Goal: Task Accomplishment & Management: Manage account settings

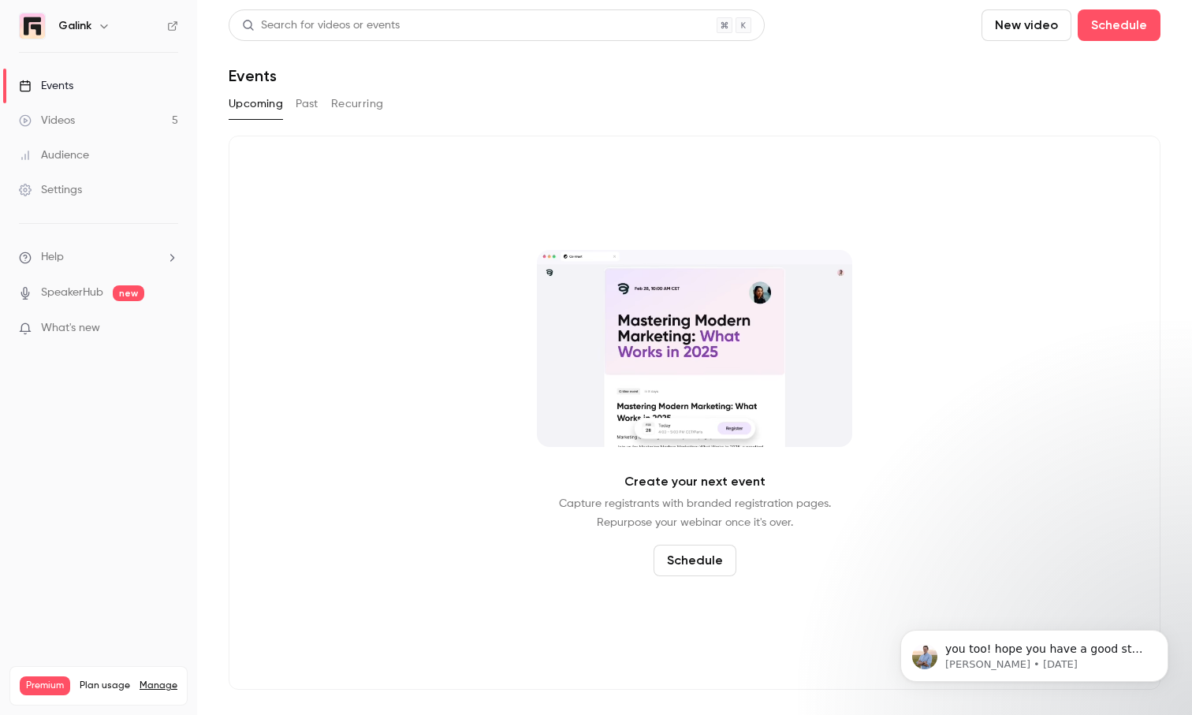
click at [90, 121] on link "Videos 5" at bounding box center [98, 120] width 197 height 35
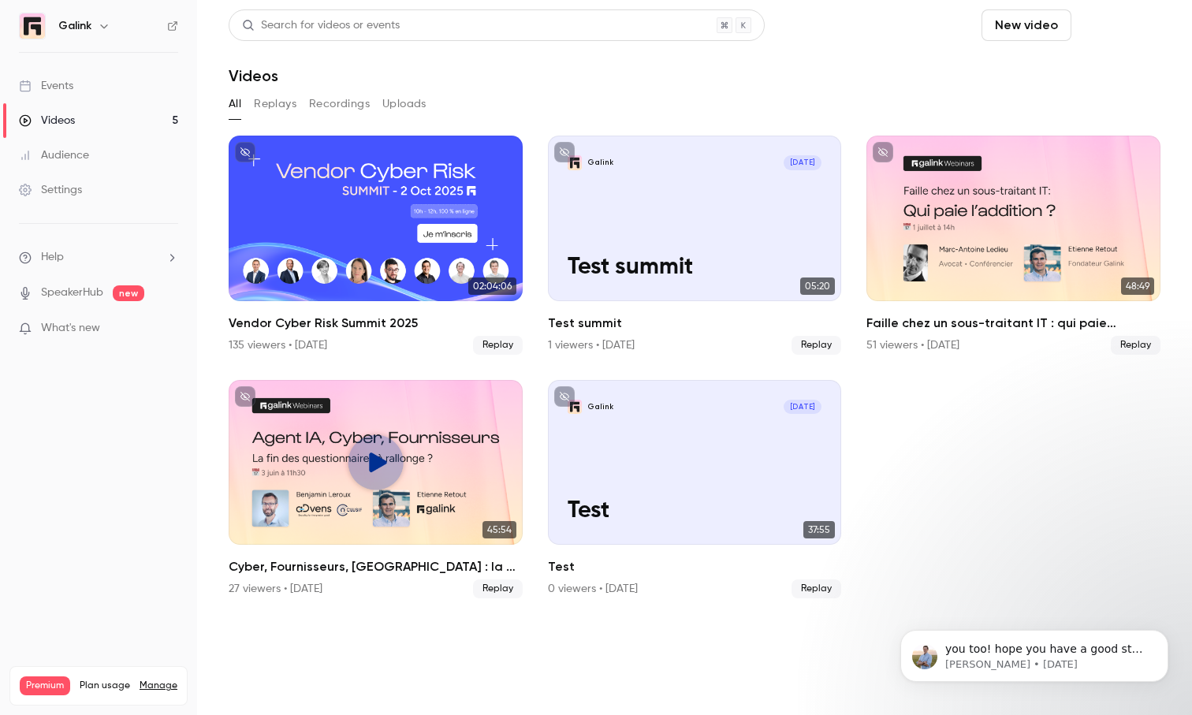
click at [945, 23] on button "Schedule" at bounding box center [1119, 25] width 83 height 32
click at [945, 73] on div "One time event" at bounding box center [1087, 69] width 120 height 16
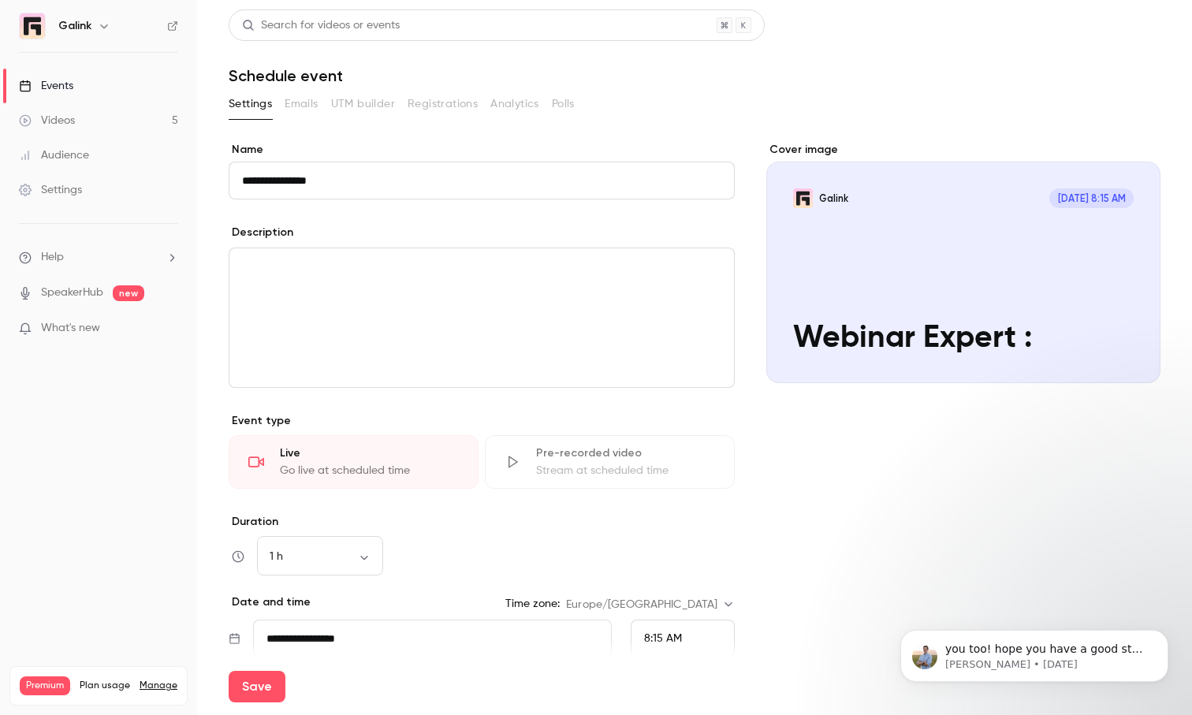
click at [426, 179] on input "**********" at bounding box center [482, 181] width 506 height 38
paste input "**********"
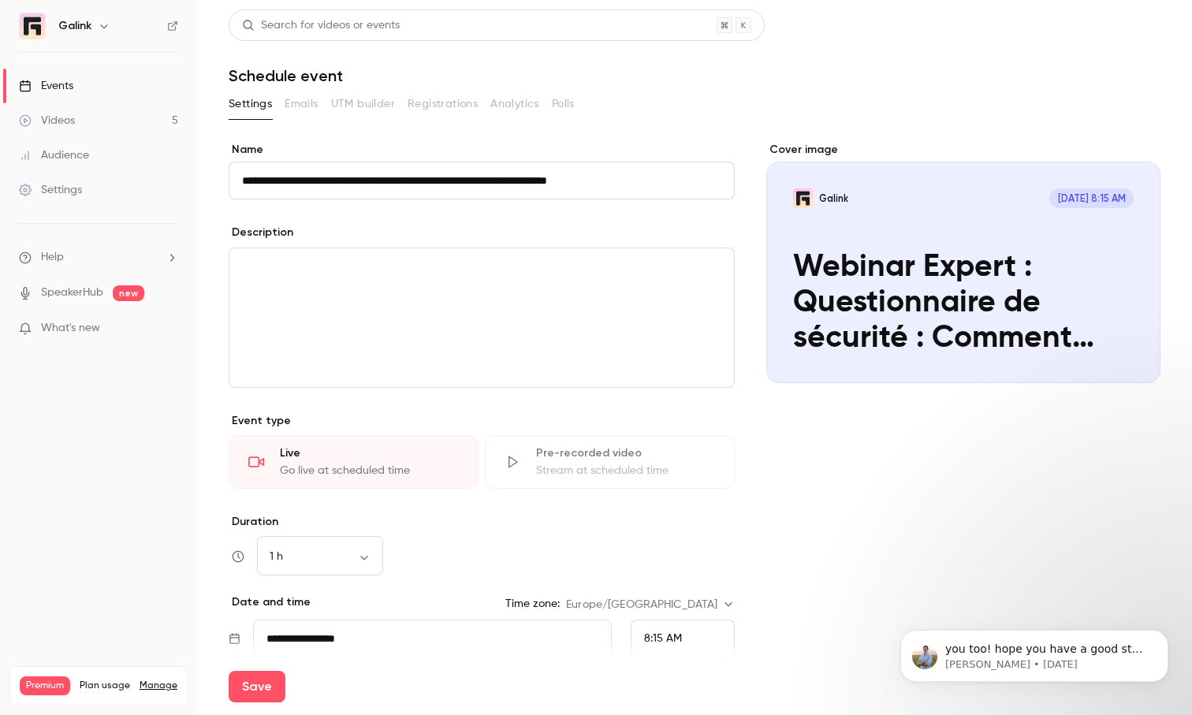
drag, startPoint x: 332, startPoint y: 181, endPoint x: 211, endPoint y: 181, distance: 121.4
click at [211, 181] on main "**********" at bounding box center [694, 357] width 995 height 715
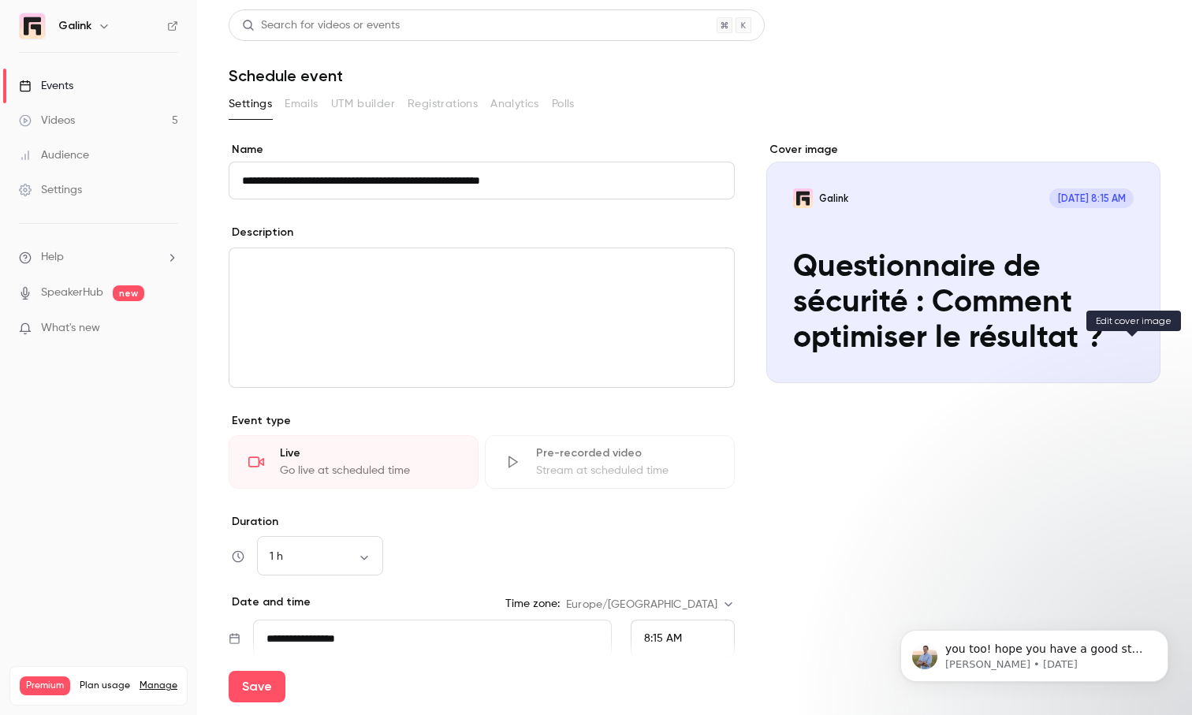
type input "**********"
click at [945, 355] on icon "Cover image" at bounding box center [1132, 355] width 17 height 13
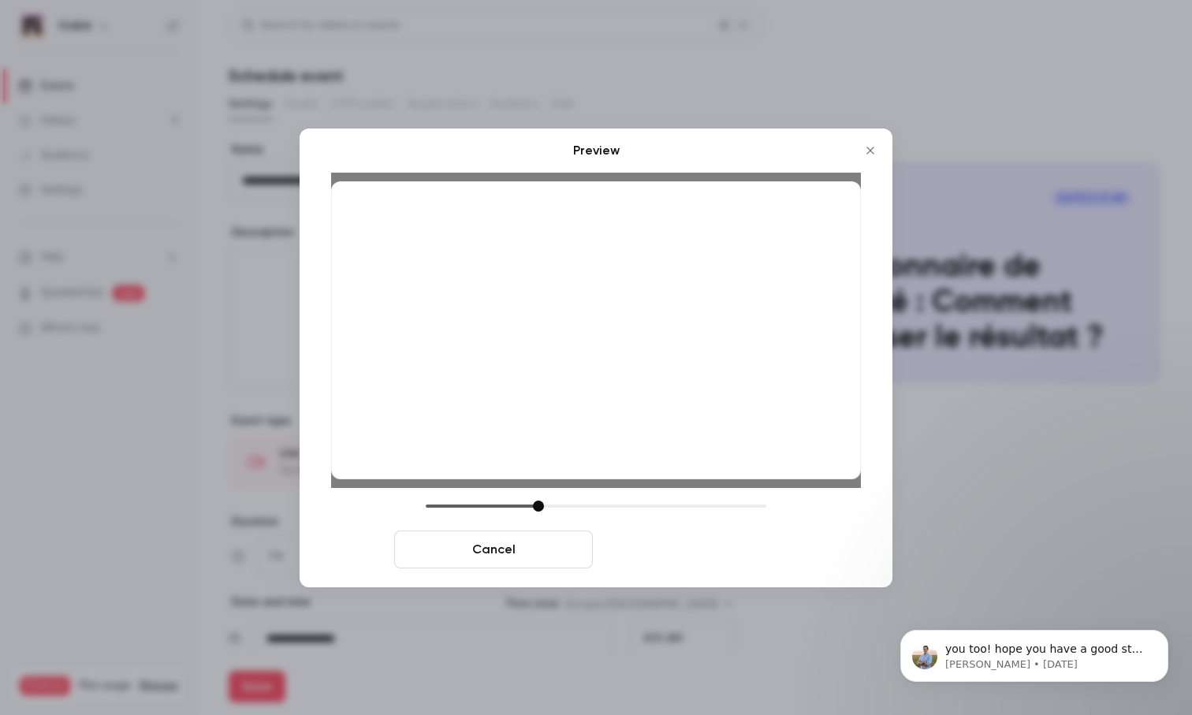
click at [711, 557] on button "Save cover" at bounding box center [698, 550] width 199 height 38
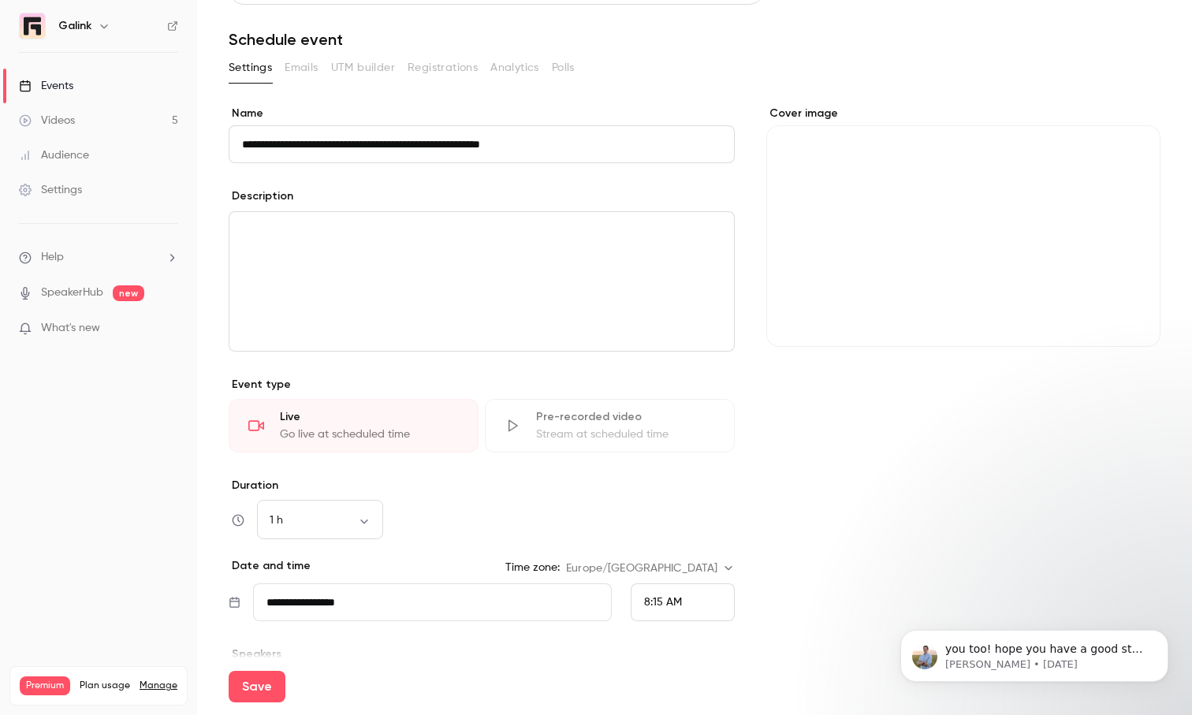
click at [537, 289] on div "editor" at bounding box center [481, 281] width 505 height 139
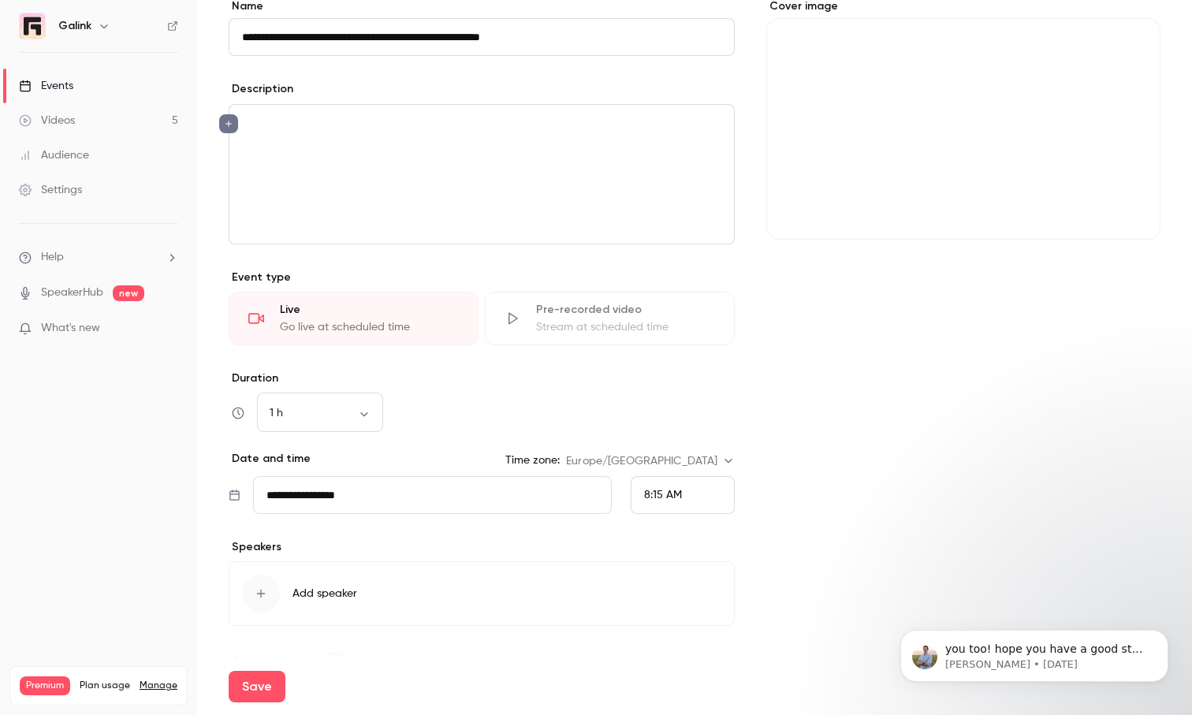
scroll to position [181, 0]
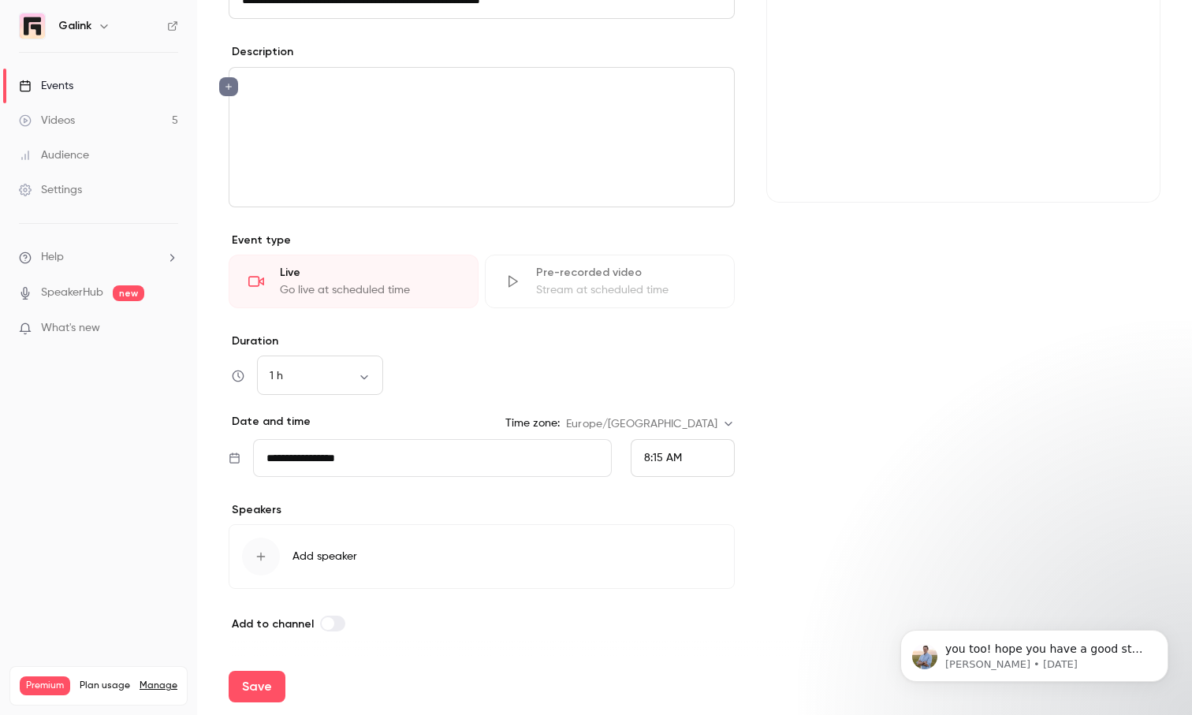
click at [313, 556] on span "Add speaker" at bounding box center [325, 557] width 65 height 16
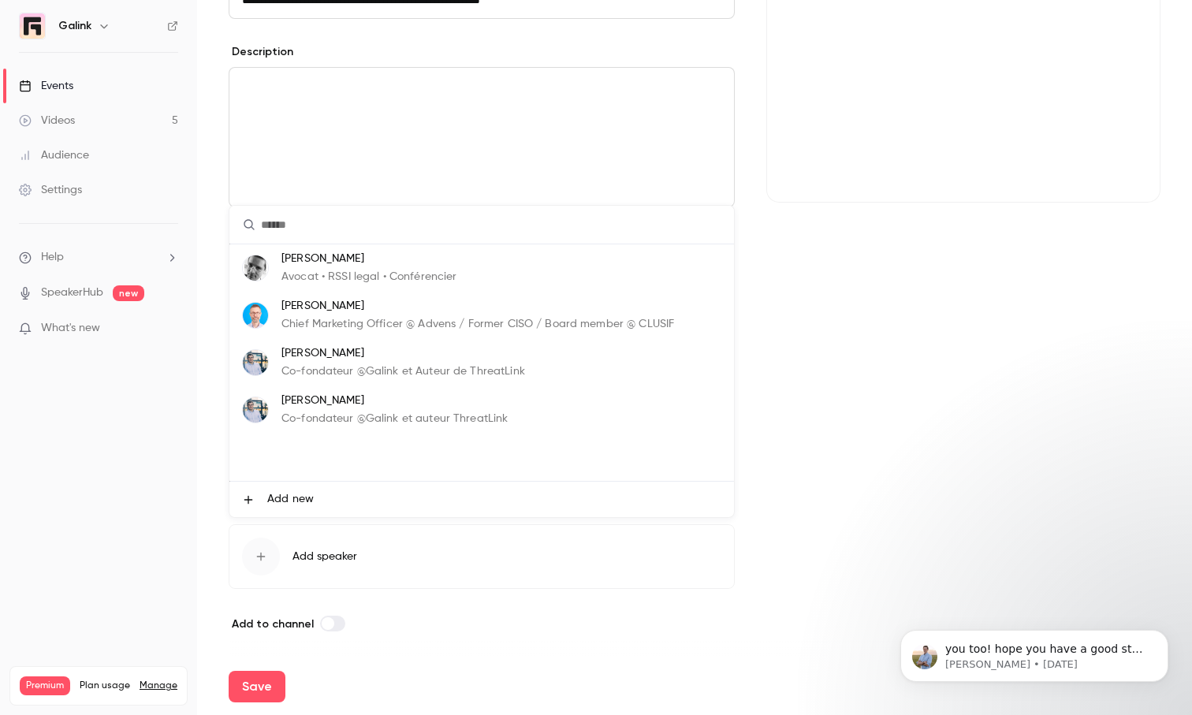
click at [368, 376] on p "Co-fondateur @Galink et Auteur de ThreatLink" at bounding box center [404, 372] width 244 height 17
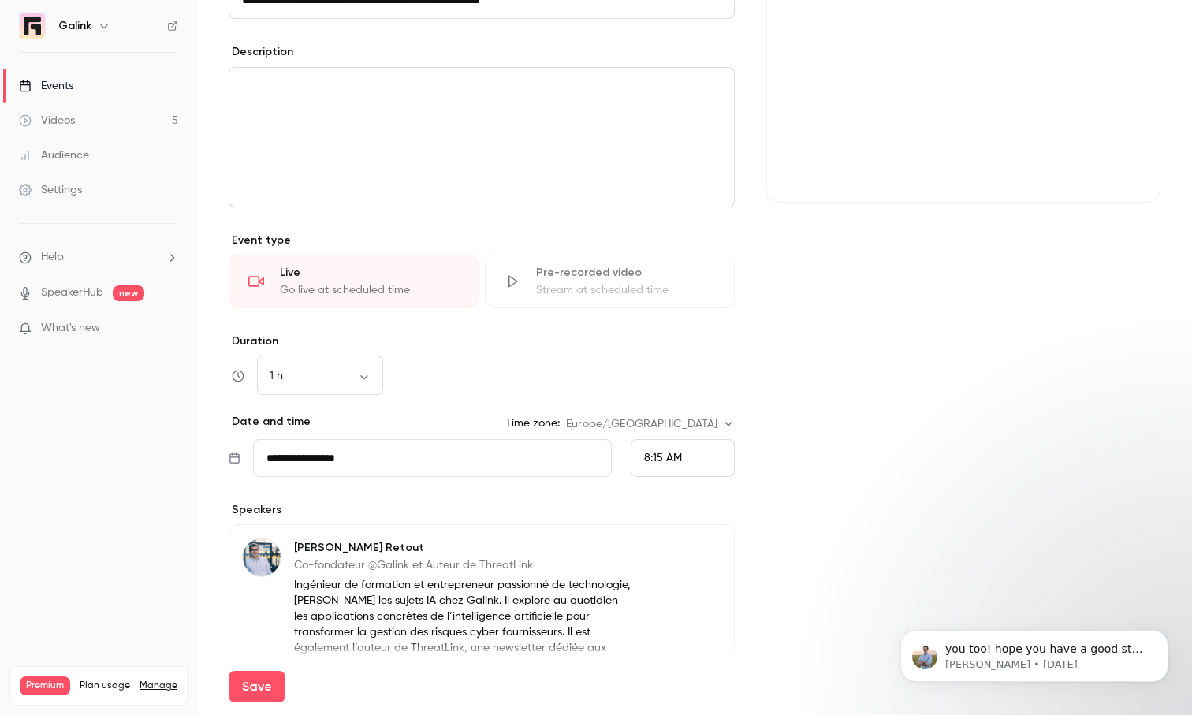
scroll to position [335, 0]
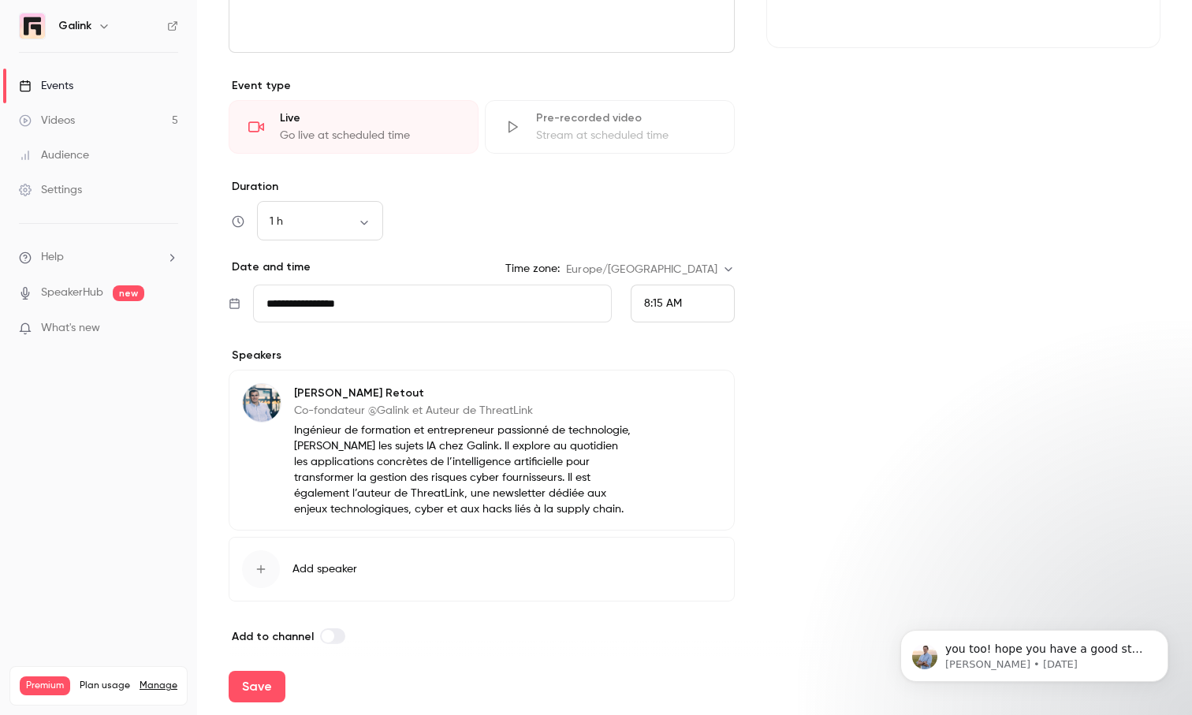
click at [312, 568] on span "Add speaker" at bounding box center [325, 569] width 65 height 16
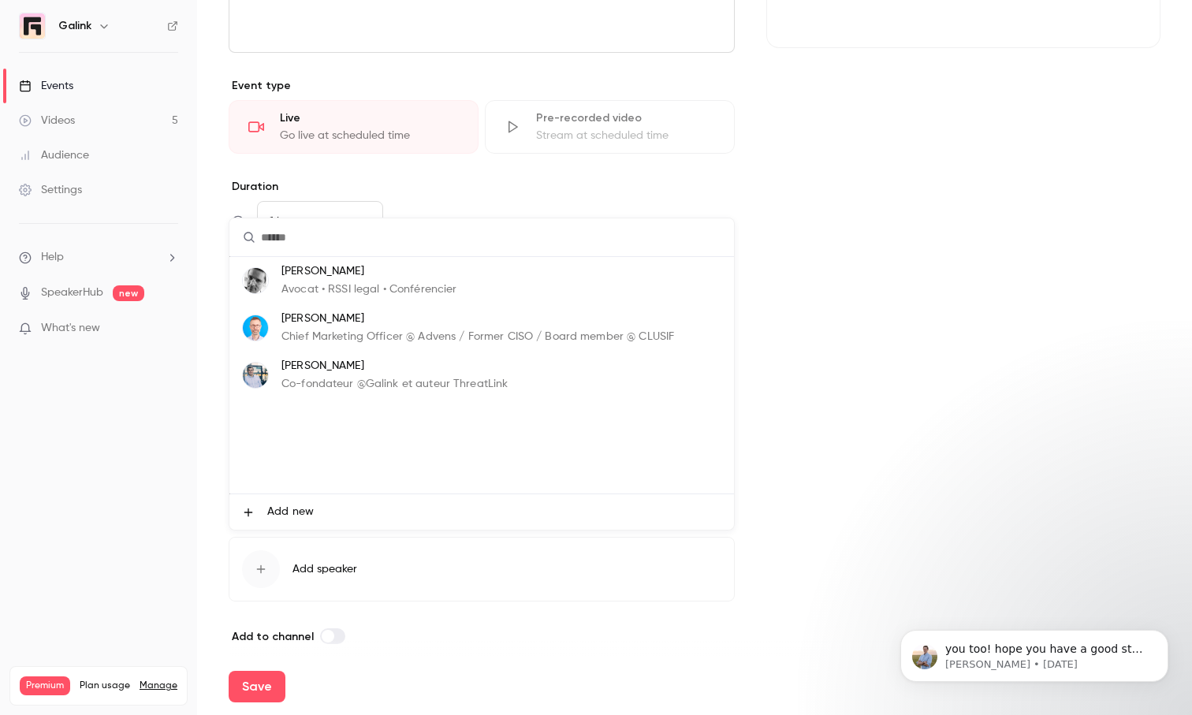
click at [341, 371] on p "[PERSON_NAME]" at bounding box center [395, 366] width 226 height 17
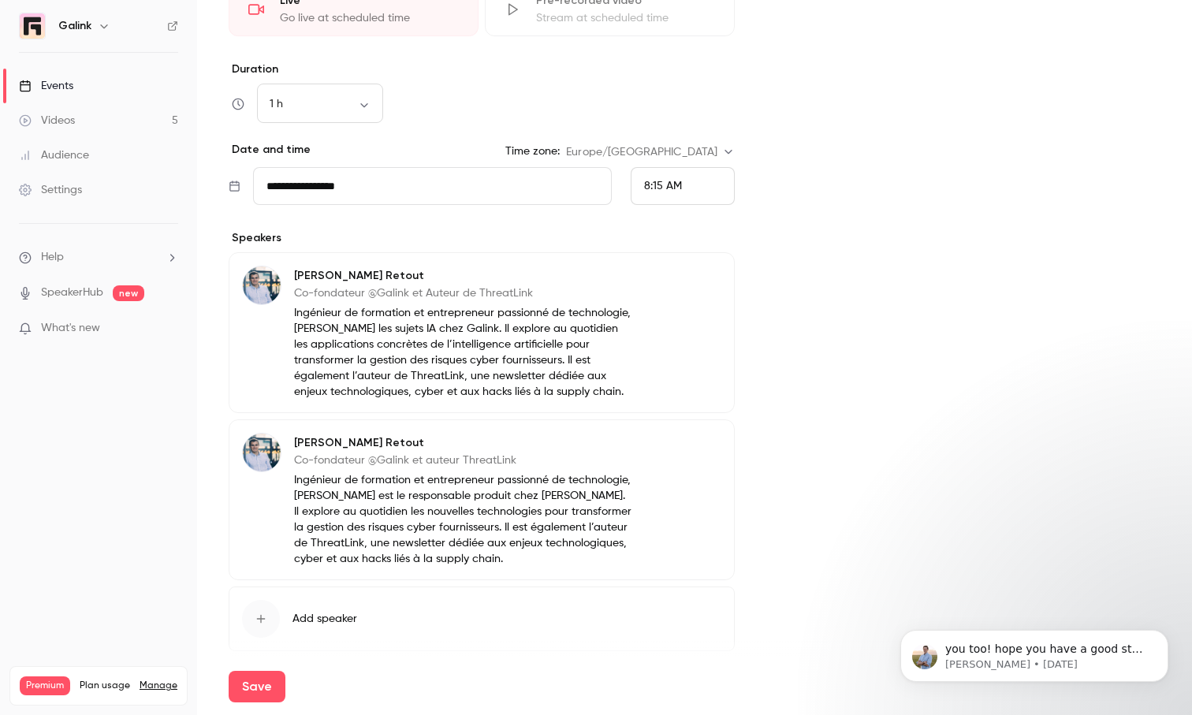
scroll to position [456, 0]
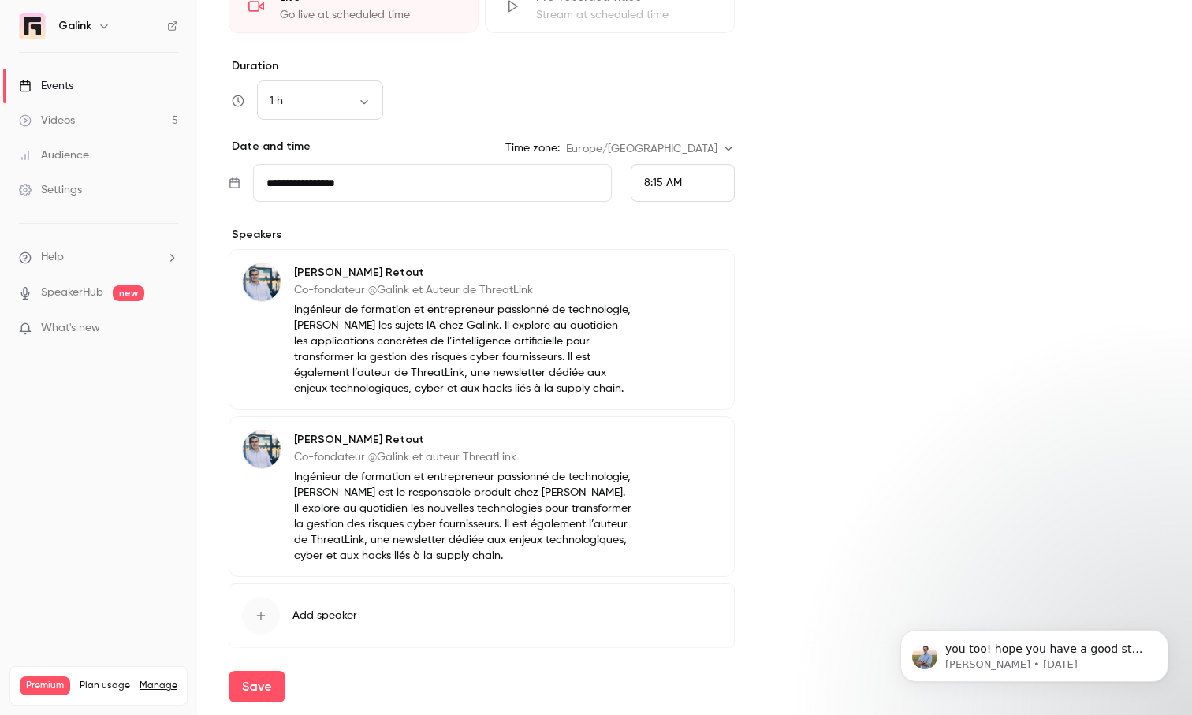
click at [684, 272] on icon "button" at bounding box center [677, 275] width 13 height 13
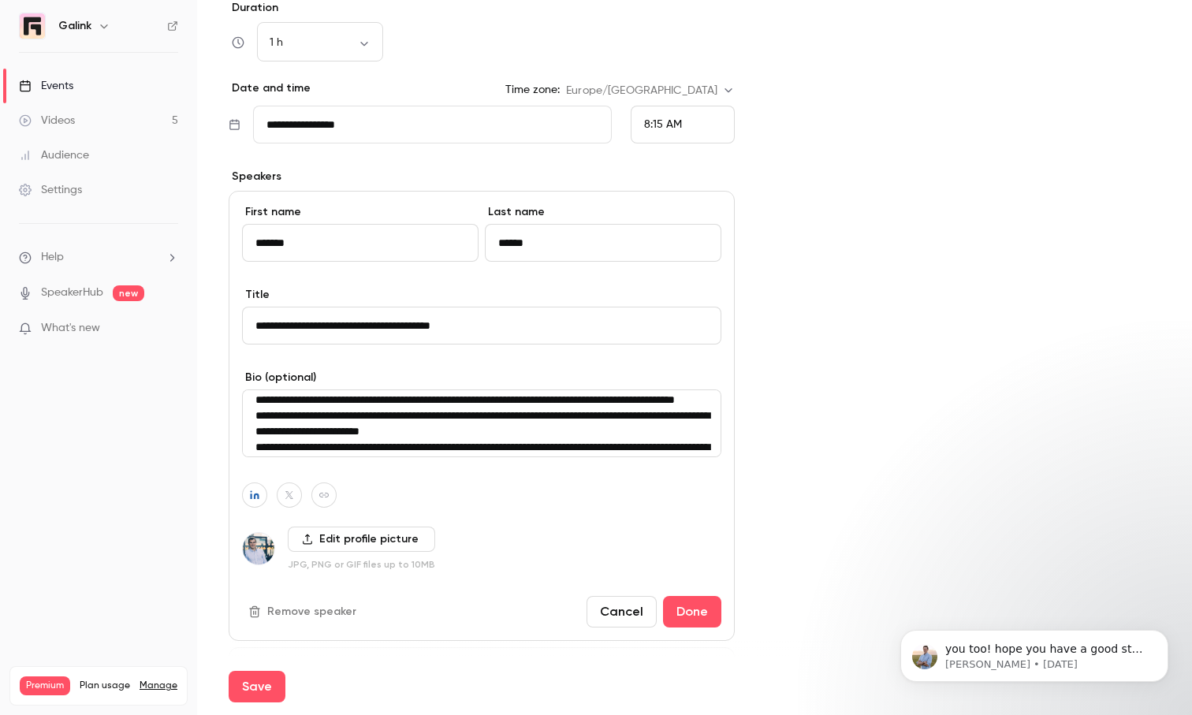
scroll to position [9, 0]
click at [296, 416] on textarea "**********" at bounding box center [481, 424] width 479 height 68
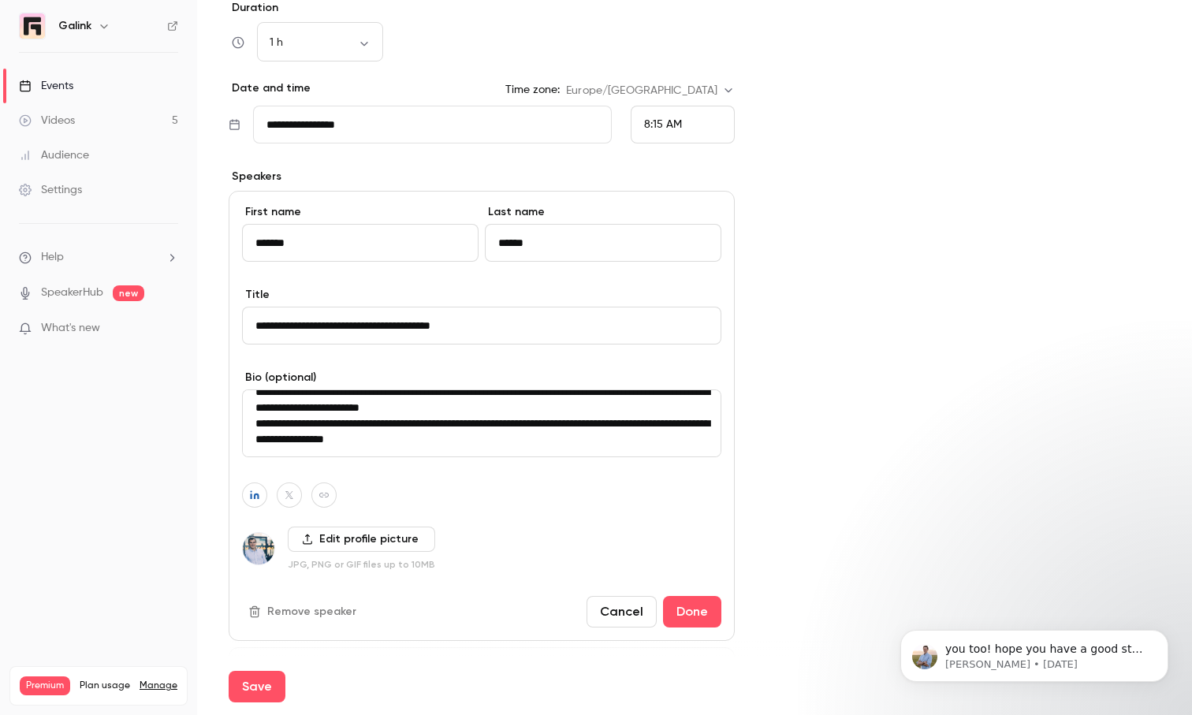
scroll to position [522, 0]
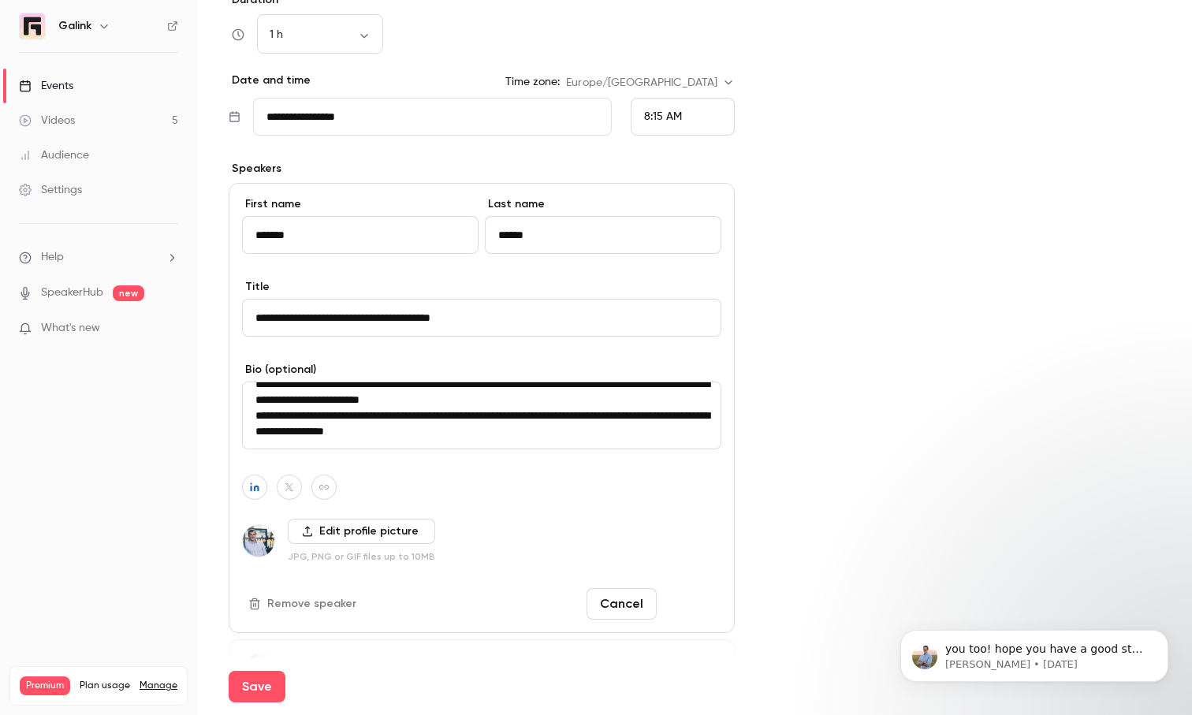
type textarea "**********"
click at [692, 608] on button "Done" at bounding box center [692, 604] width 58 height 32
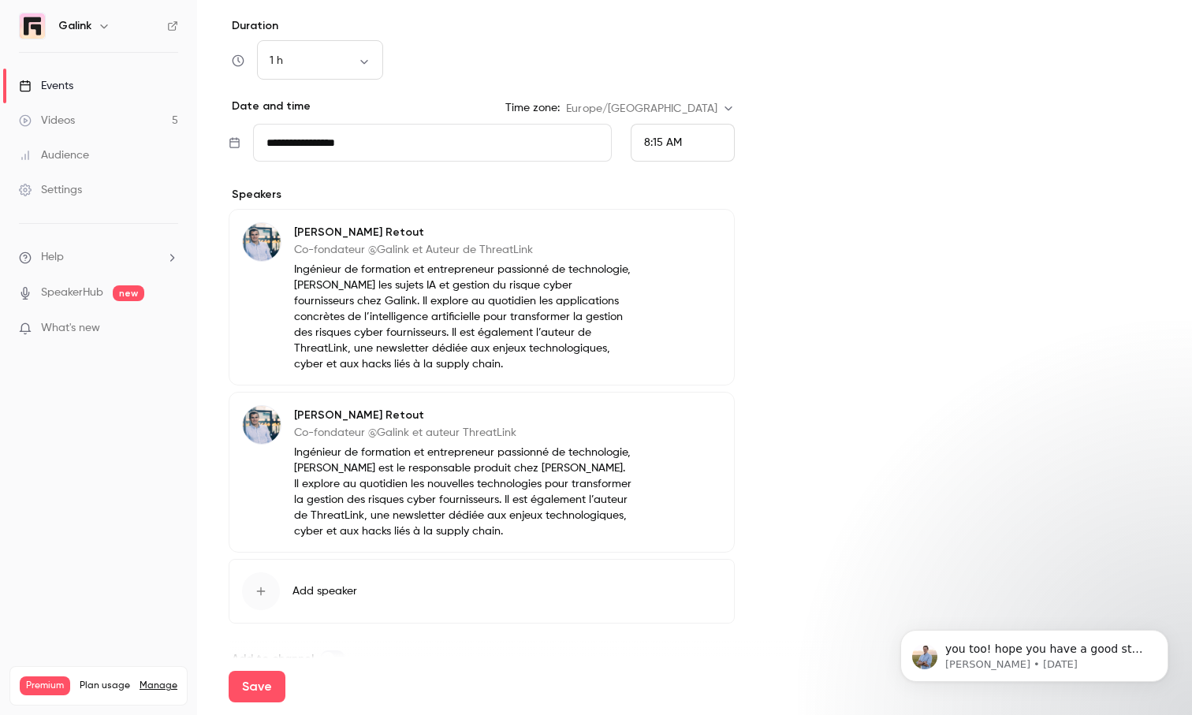
scroll to position [502, 0]
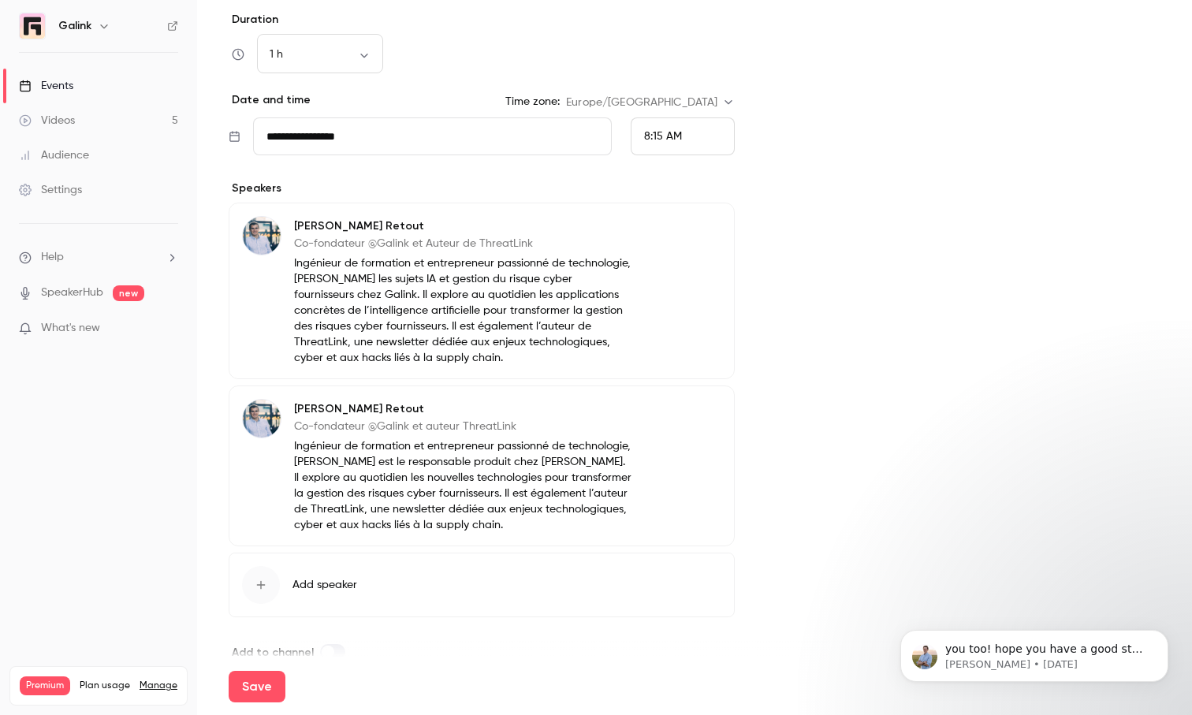
click at [400, 419] on p "Co-fondateur @Galink et auteur ThreatLink" at bounding box center [463, 427] width 338 height 16
click at [675, 411] on icon "button" at bounding box center [677, 411] width 13 height 13
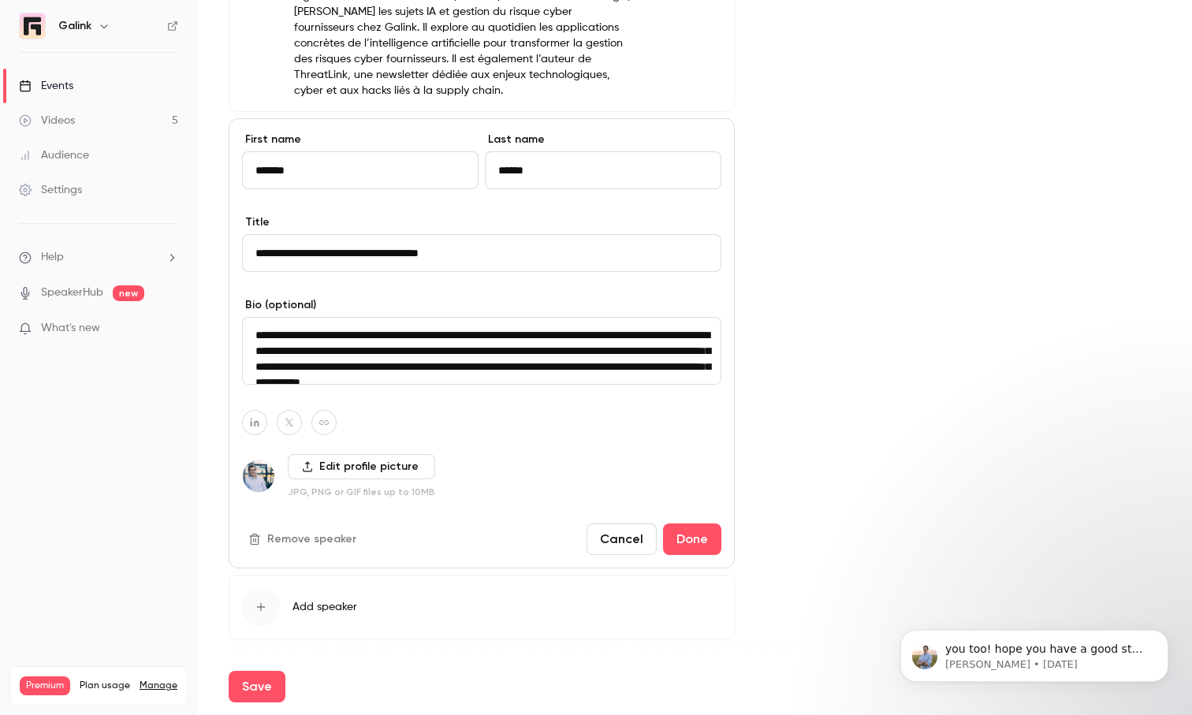
scroll to position [789, 0]
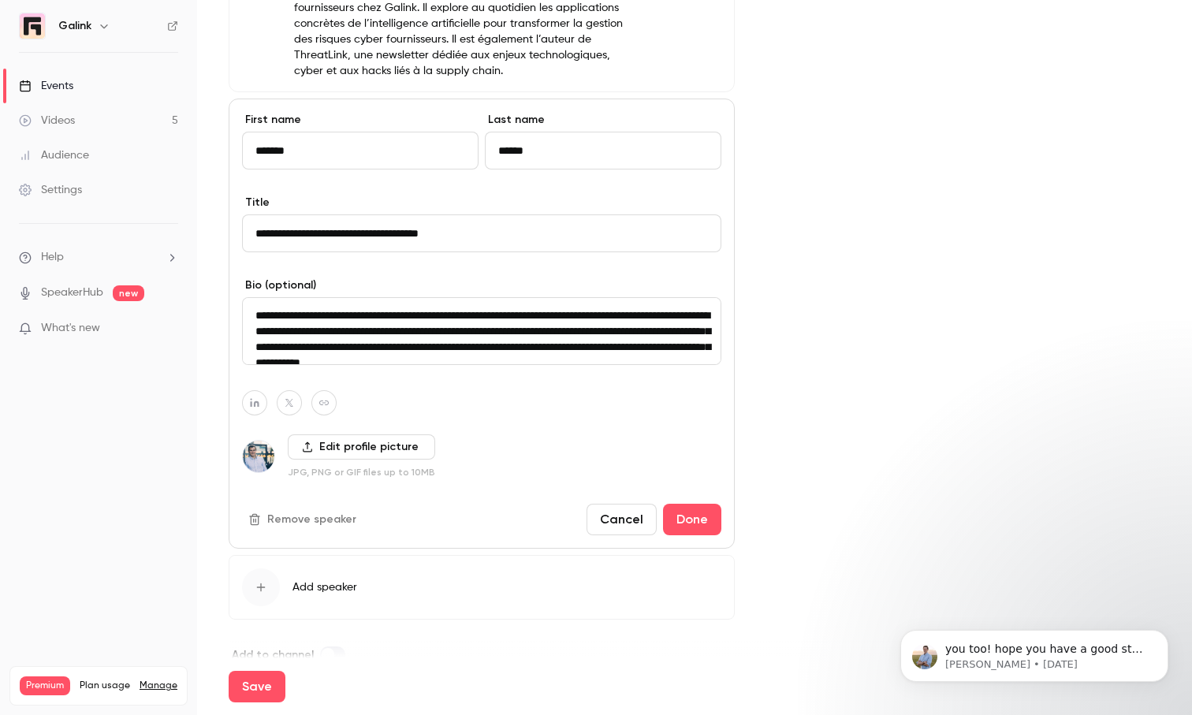
click at [309, 525] on button "Remove speaker" at bounding box center [304, 519] width 124 height 25
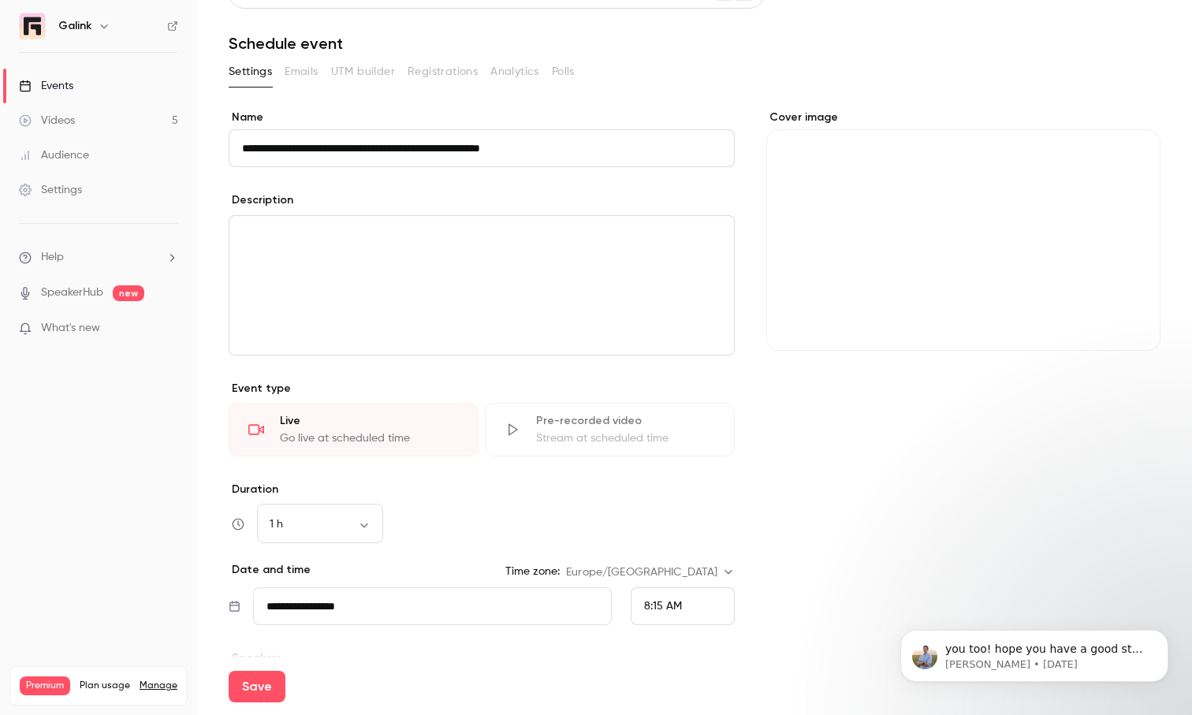
scroll to position [0, 0]
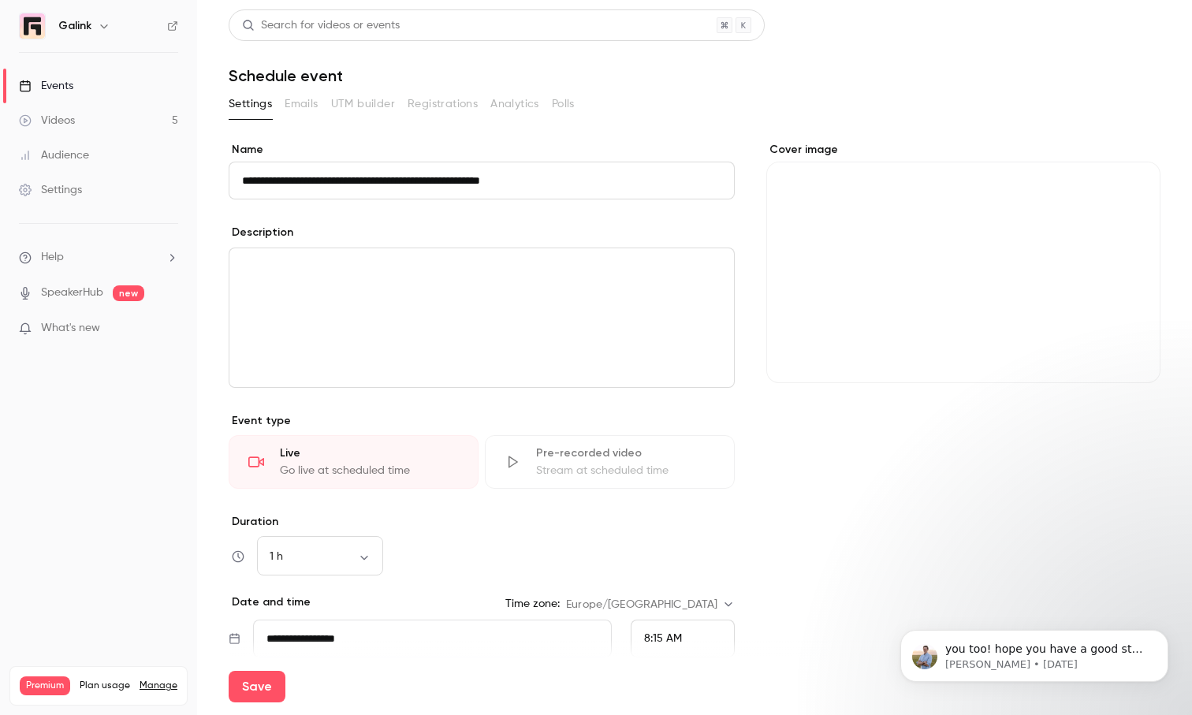
click at [391, 313] on div "editor" at bounding box center [481, 317] width 505 height 139
click at [945, 47] on header "Search for videos or events Schedule event" at bounding box center [695, 47] width 932 height 76
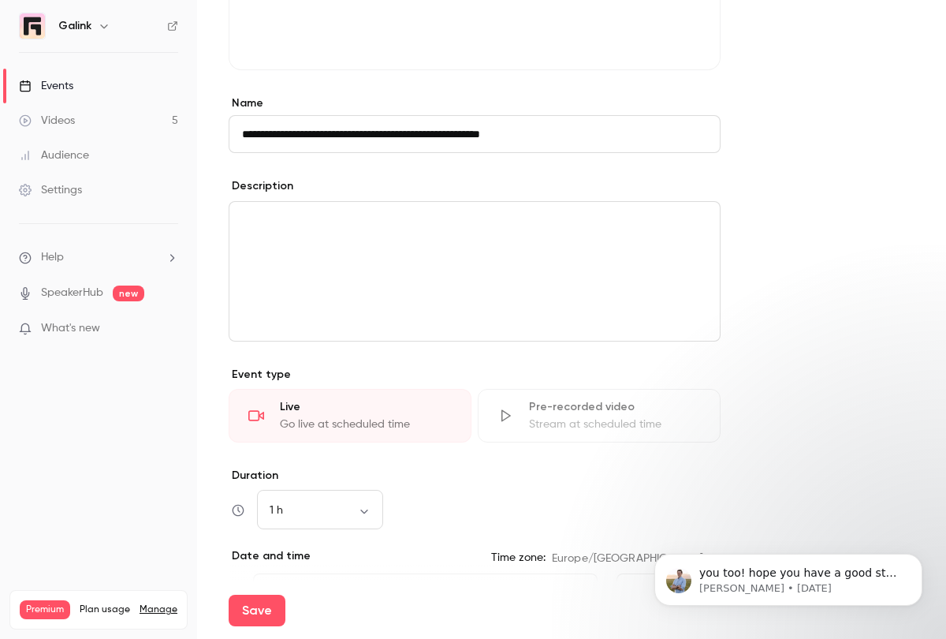
scroll to position [777, 0]
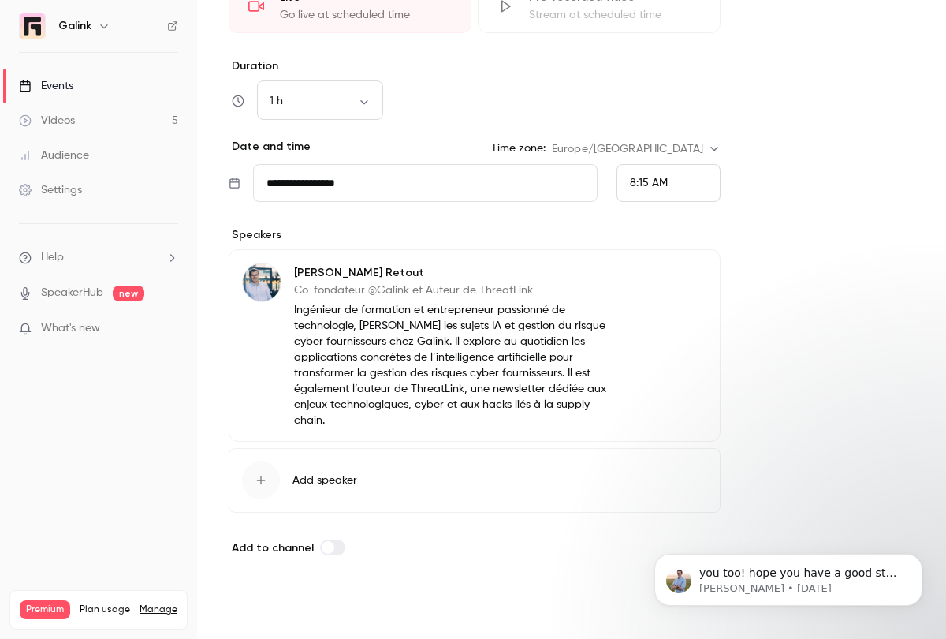
click at [243, 608] on button "Save" at bounding box center [257, 611] width 57 height 32
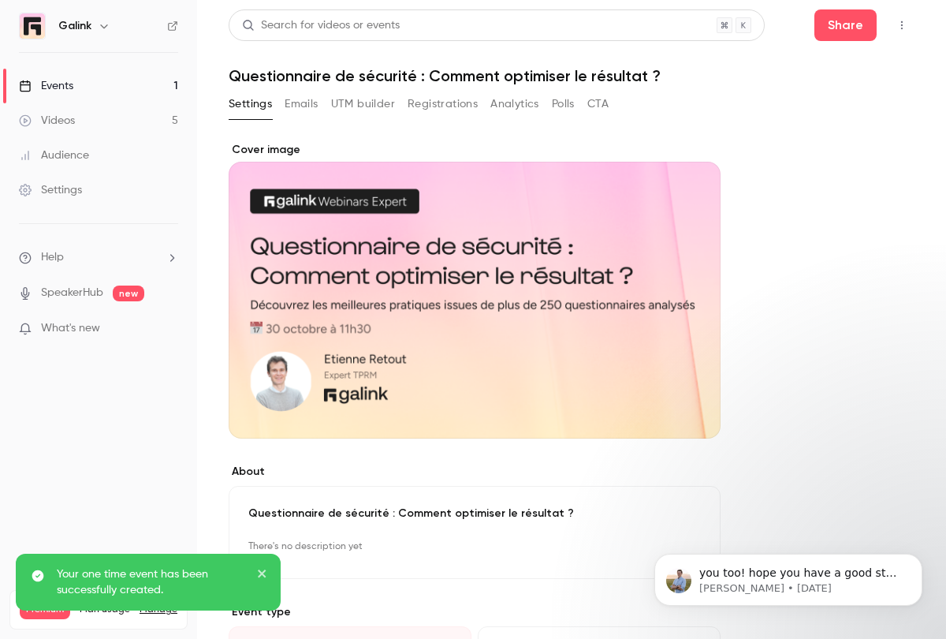
click at [457, 103] on button "Registrations" at bounding box center [443, 103] width 70 height 25
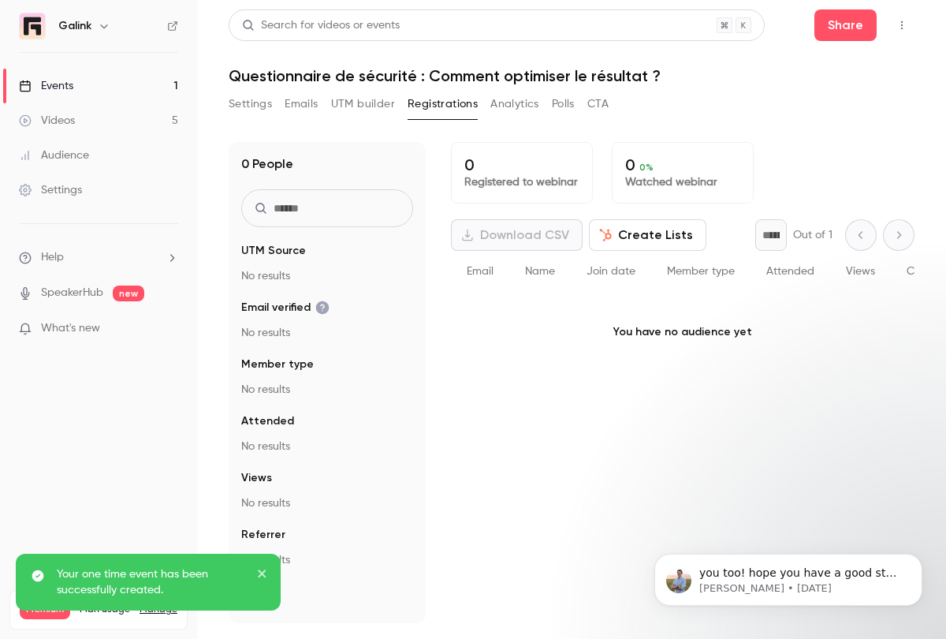
click at [585, 94] on div "Settings Emails UTM builder Registrations Analytics Polls CTA" at bounding box center [419, 103] width 380 height 25
click at [598, 97] on button "CTA" at bounding box center [597, 103] width 21 height 25
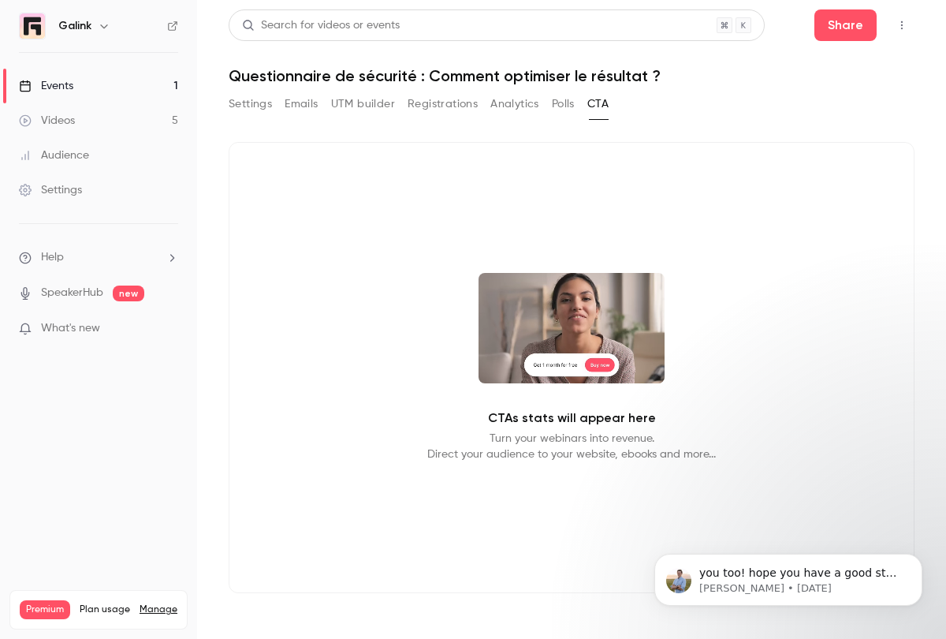
click at [505, 104] on button "Analytics" at bounding box center [514, 103] width 49 height 25
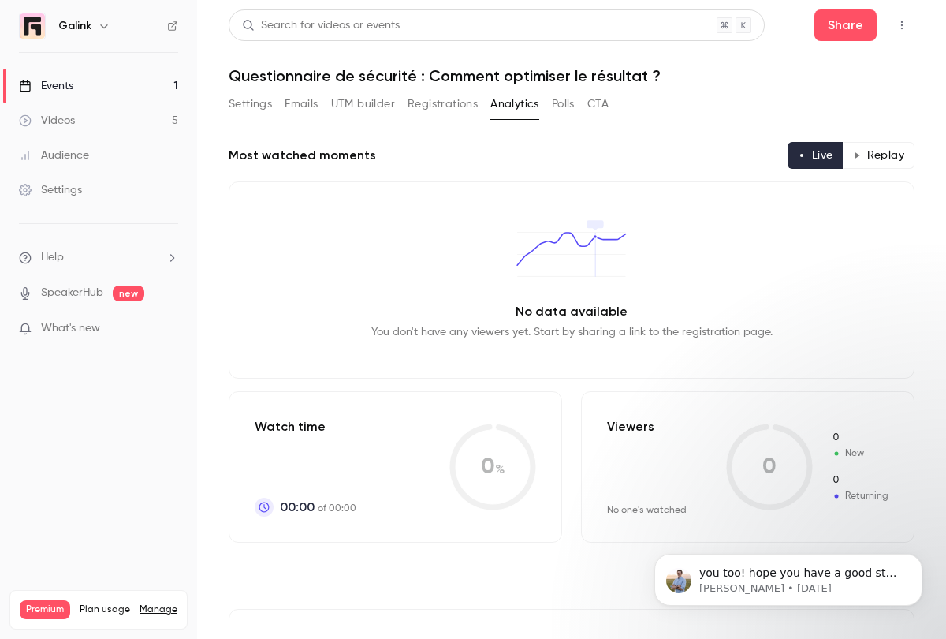
click at [443, 100] on button "Registrations" at bounding box center [443, 103] width 70 height 25
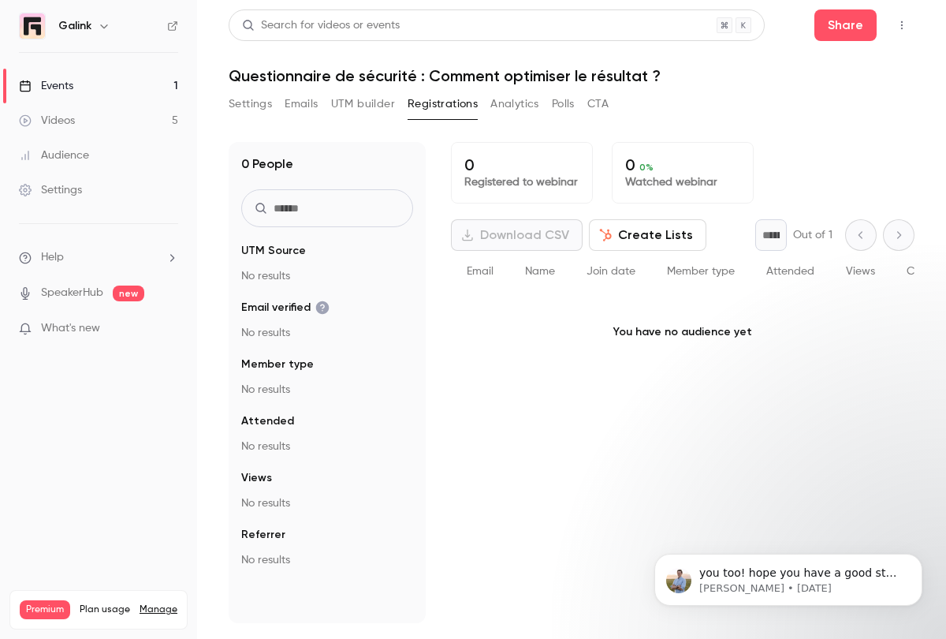
click at [367, 103] on button "UTM builder" at bounding box center [363, 103] width 64 height 25
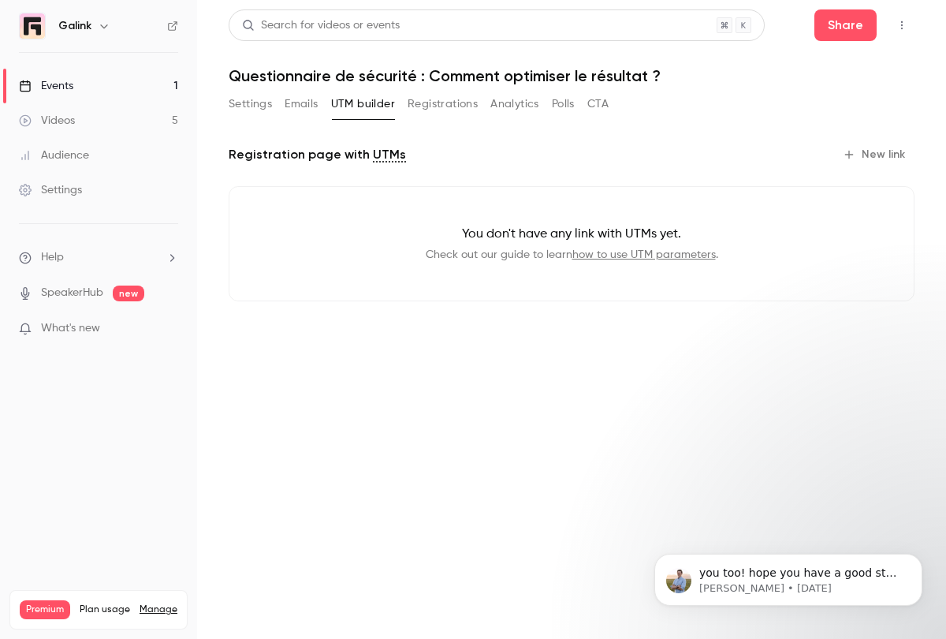
click at [297, 105] on button "Emails" at bounding box center [301, 103] width 33 height 25
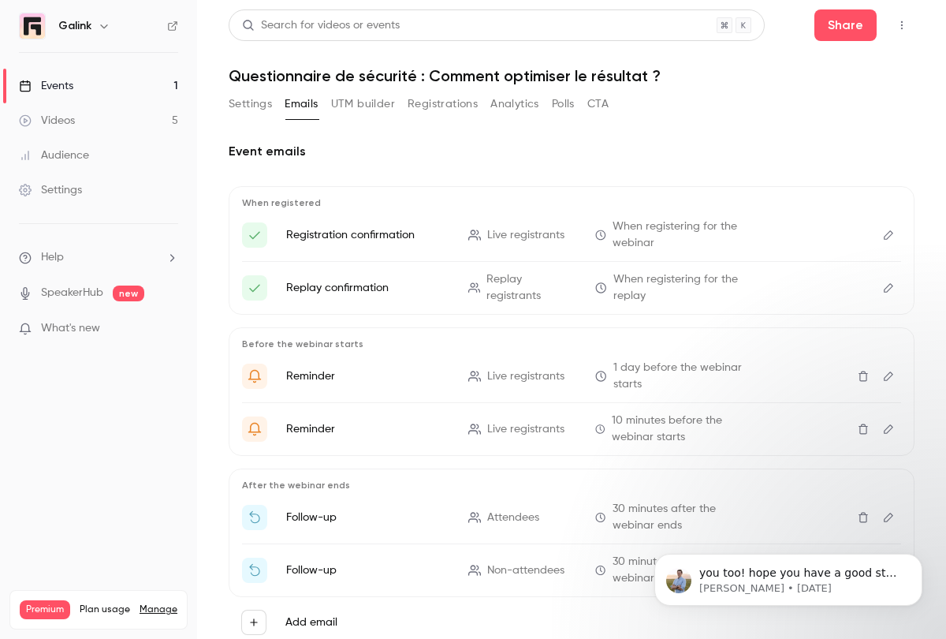
click at [255, 103] on button "Settings" at bounding box center [250, 103] width 43 height 25
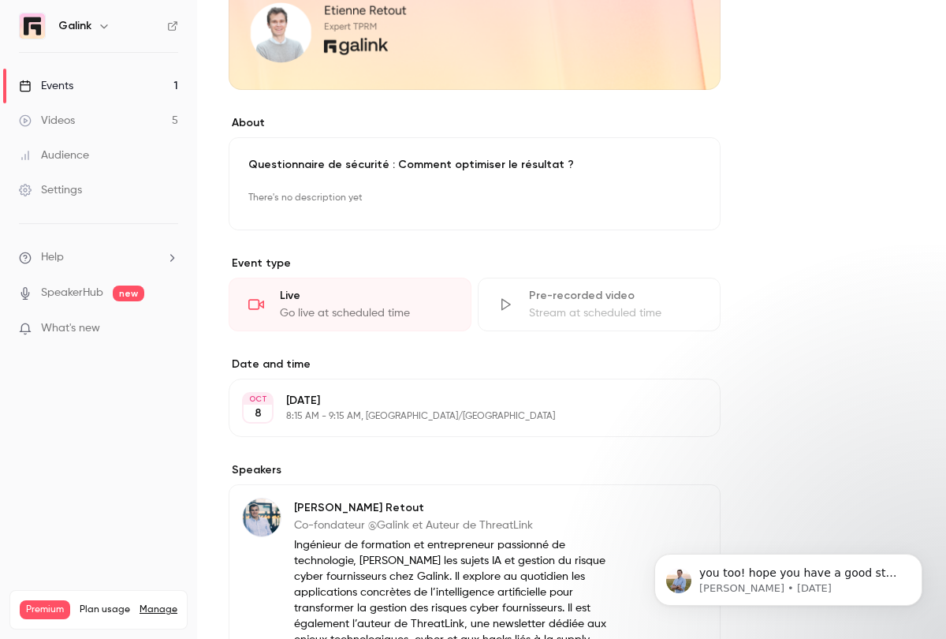
scroll to position [509, 0]
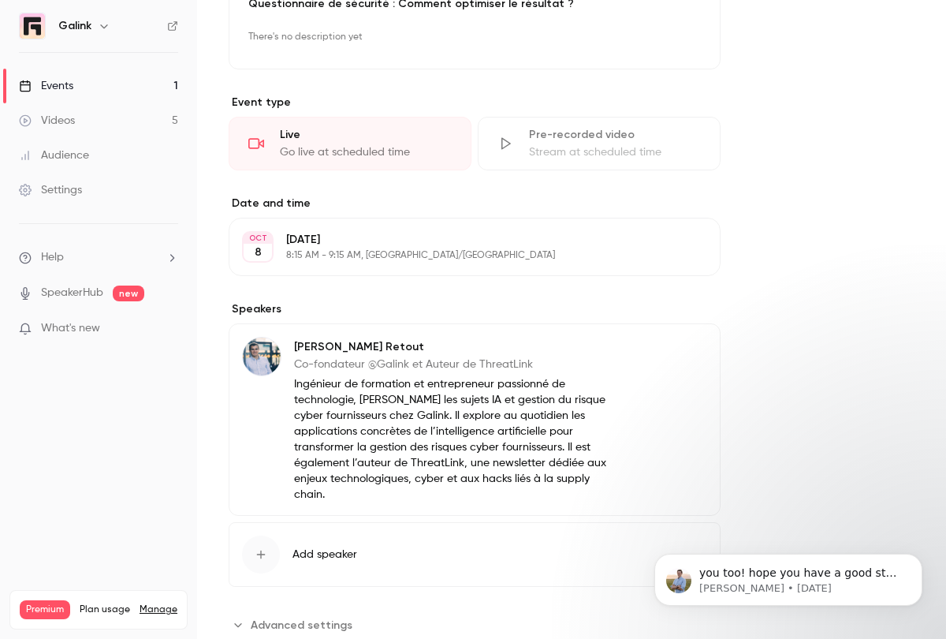
click at [416, 237] on p "[DATE]" at bounding box center [461, 240] width 351 height 16
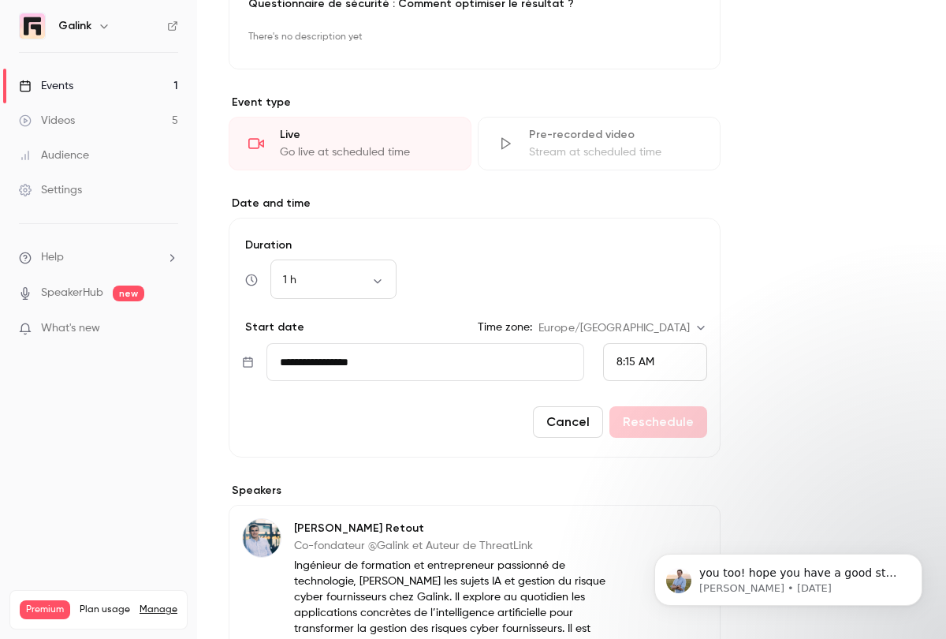
click at [317, 358] on input "**********" at bounding box center [426, 362] width 318 height 38
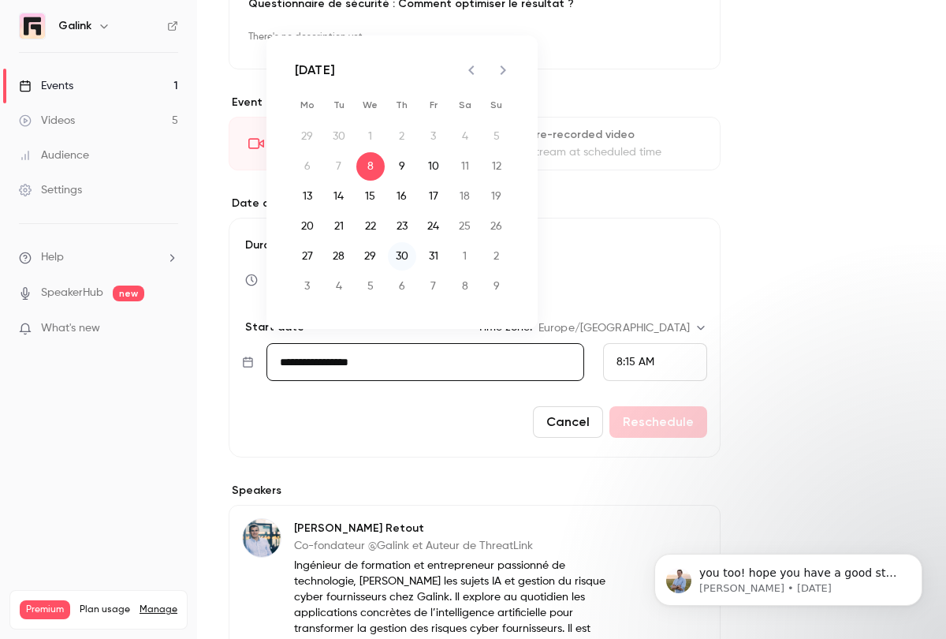
click at [401, 251] on button "30" at bounding box center [402, 256] width 28 height 28
type input "**********"
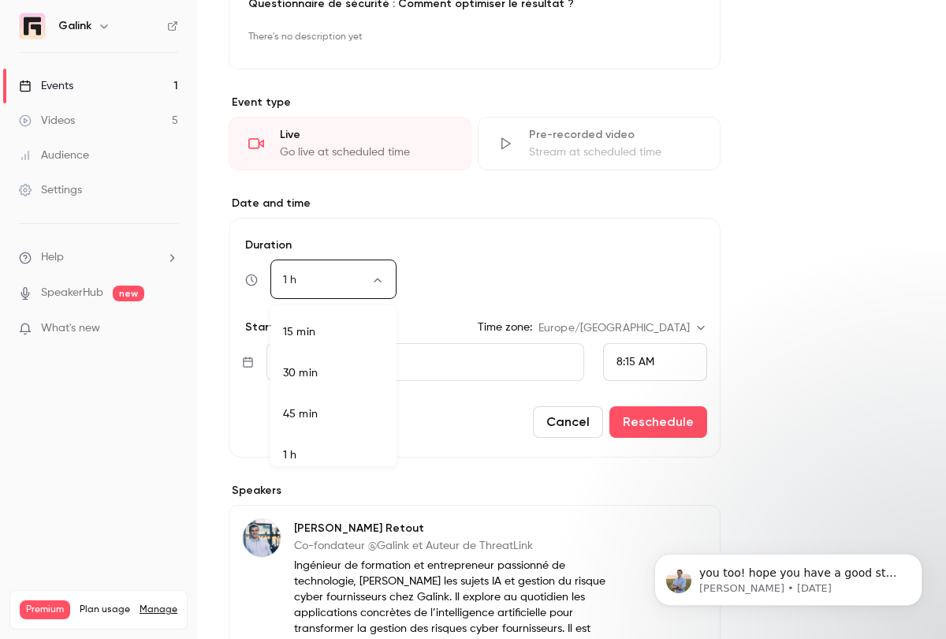
click at [305, 282] on body "**********" at bounding box center [473, 319] width 946 height 639
click at [326, 362] on li "30 min" at bounding box center [333, 363] width 126 height 41
type input "**"
click at [614, 361] on div "8:15 AM" at bounding box center [655, 362] width 104 height 38
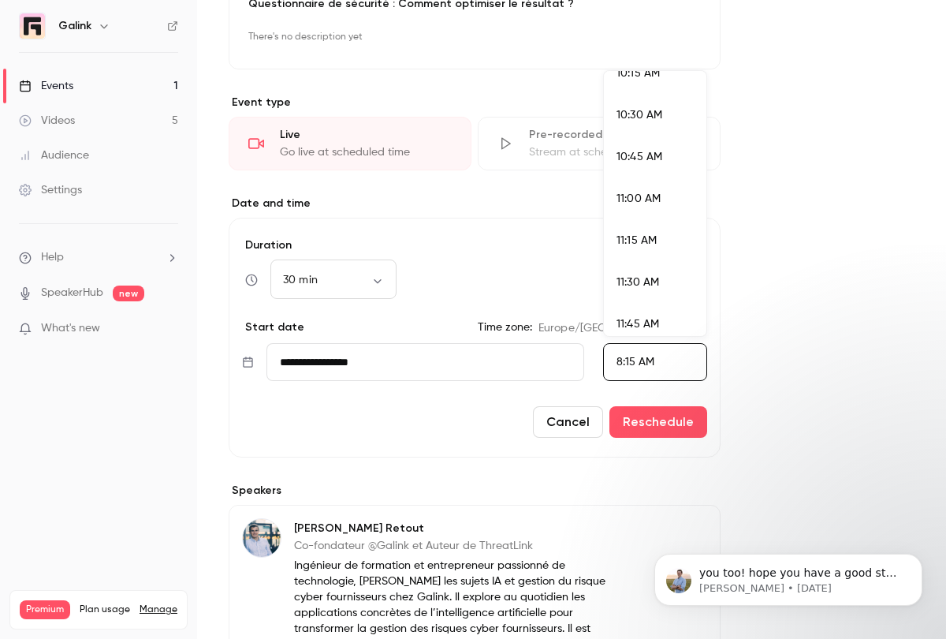
click at [630, 284] on span "11:30 AM" at bounding box center [638, 282] width 43 height 11
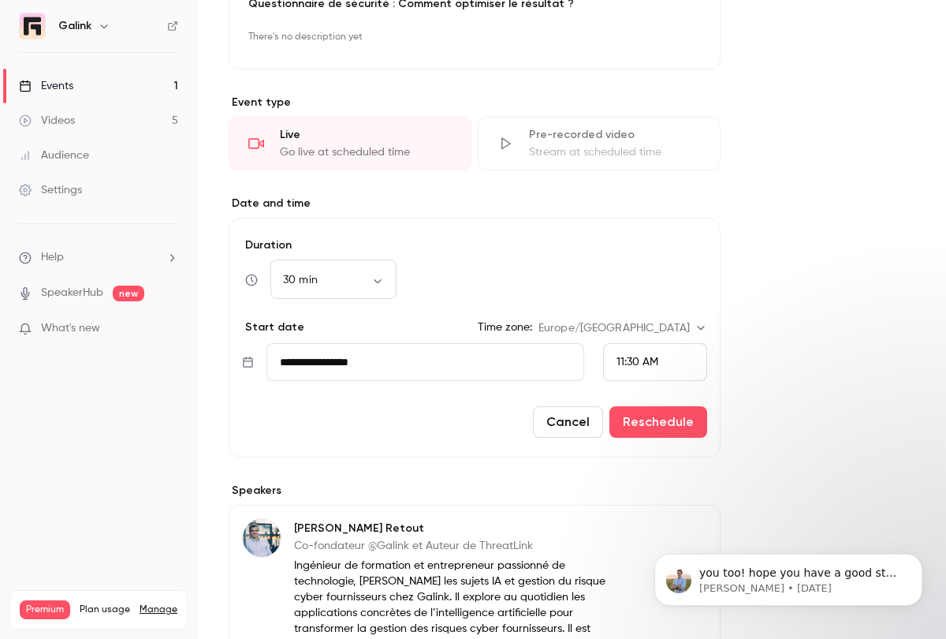
scroll to position [1267, 0]
click at [657, 425] on button "Reschedule" at bounding box center [659, 422] width 98 height 32
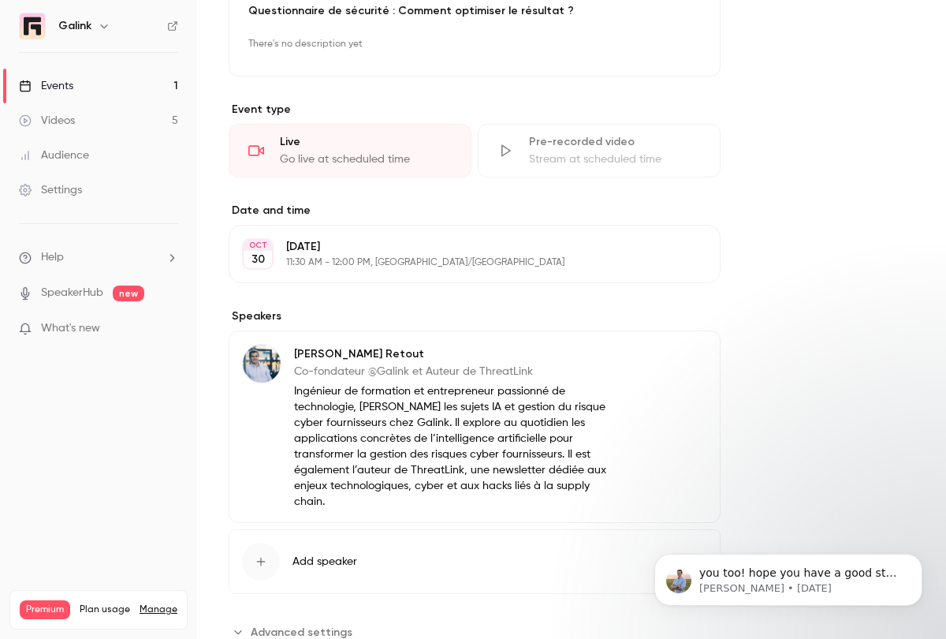
scroll to position [555, 0]
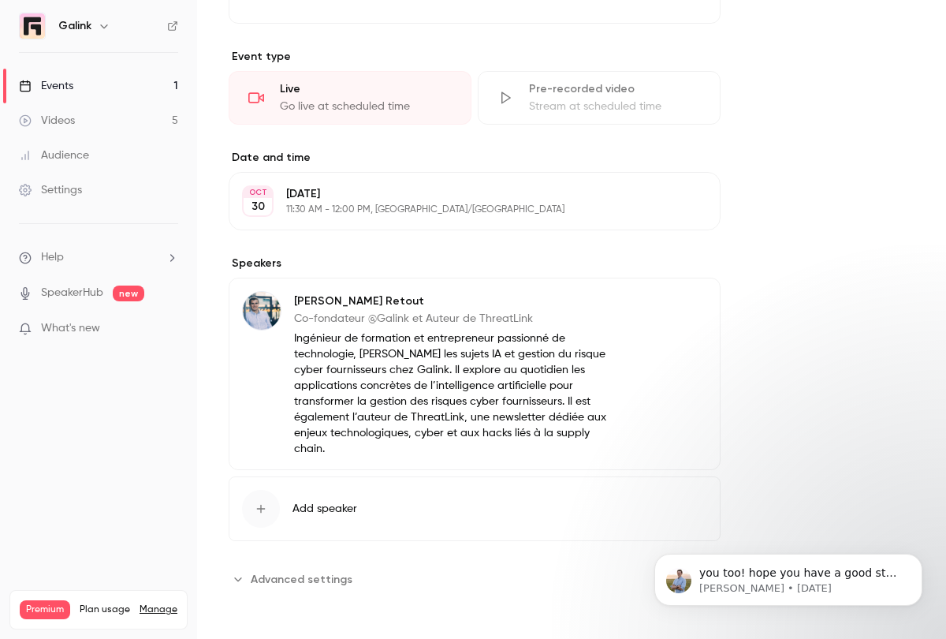
click at [300, 580] on span "Advanced settings" at bounding box center [302, 579] width 102 height 17
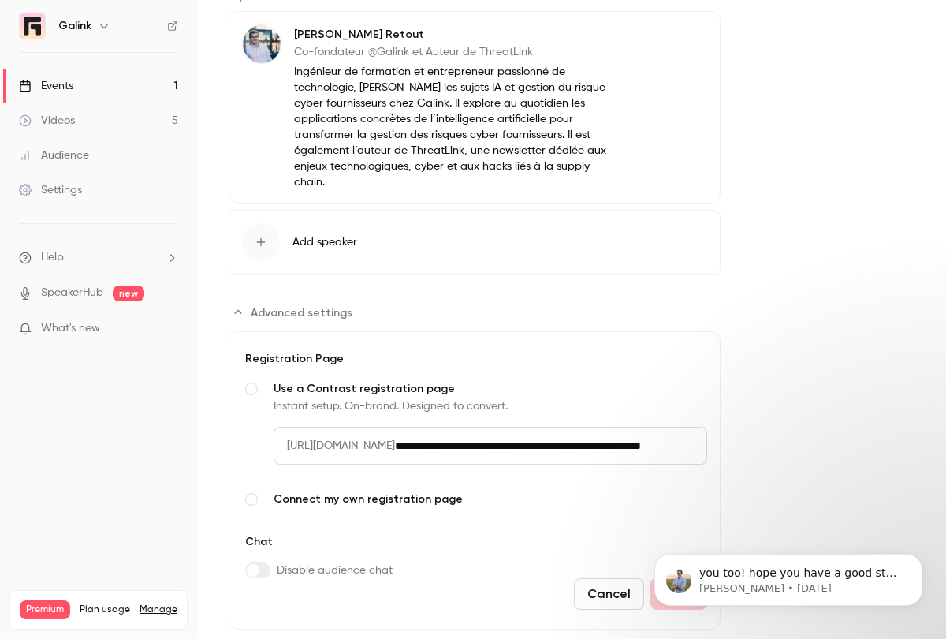
scroll to position [860, 0]
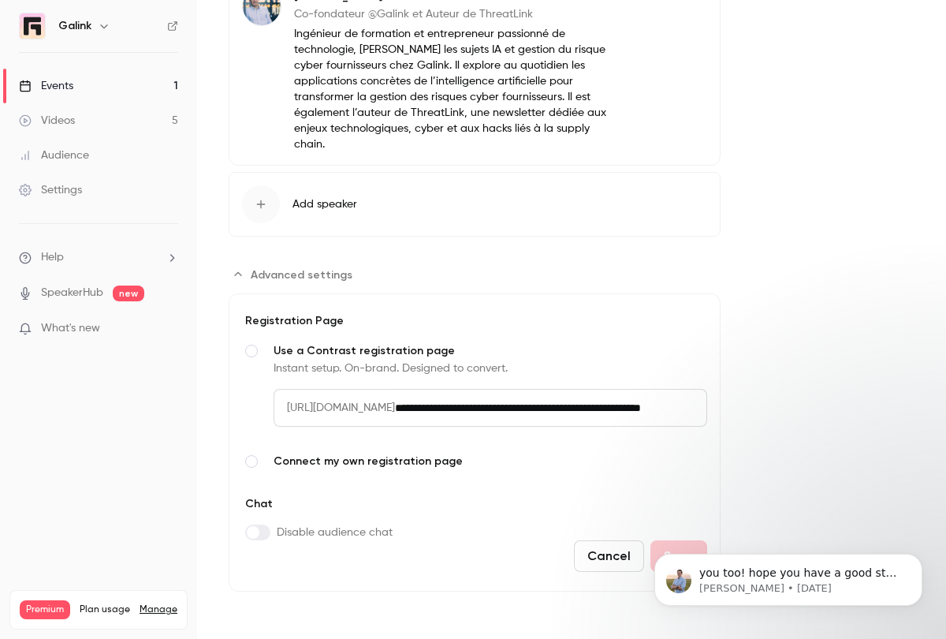
click at [238, 269] on icon "Advanced settings" at bounding box center [238, 274] width 13 height 13
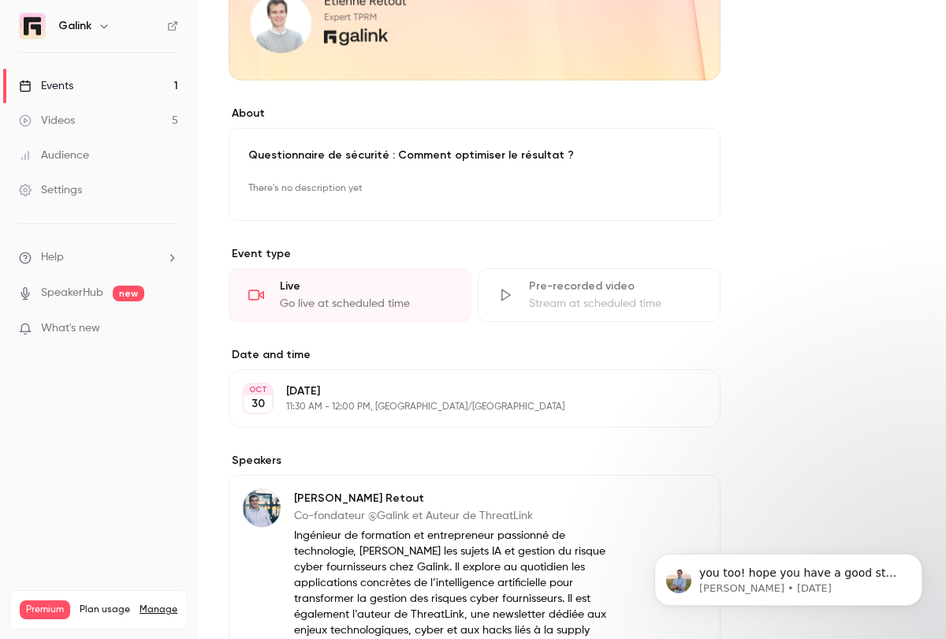
scroll to position [0, 0]
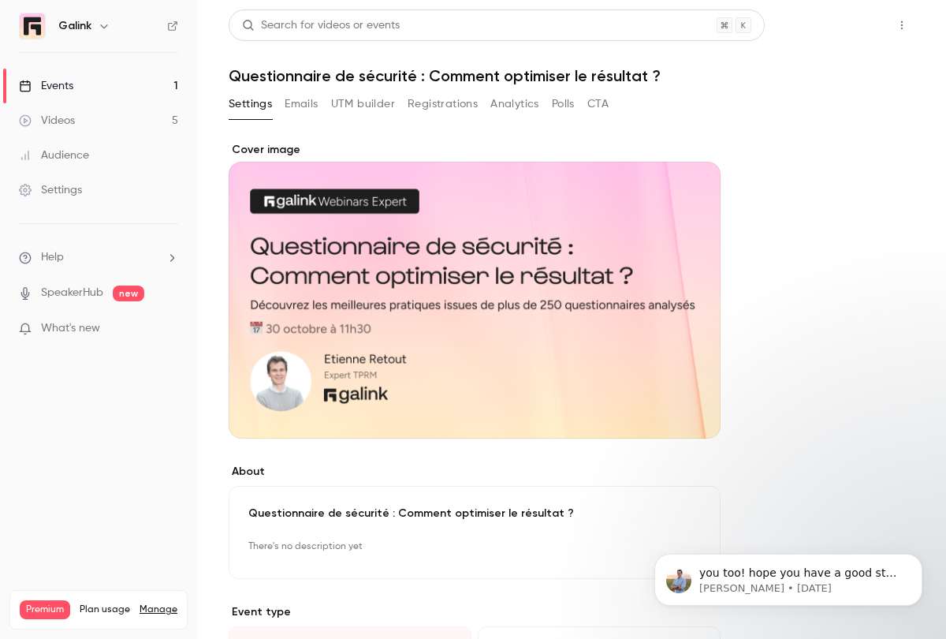
click at [842, 23] on button "Share" at bounding box center [846, 25] width 62 height 32
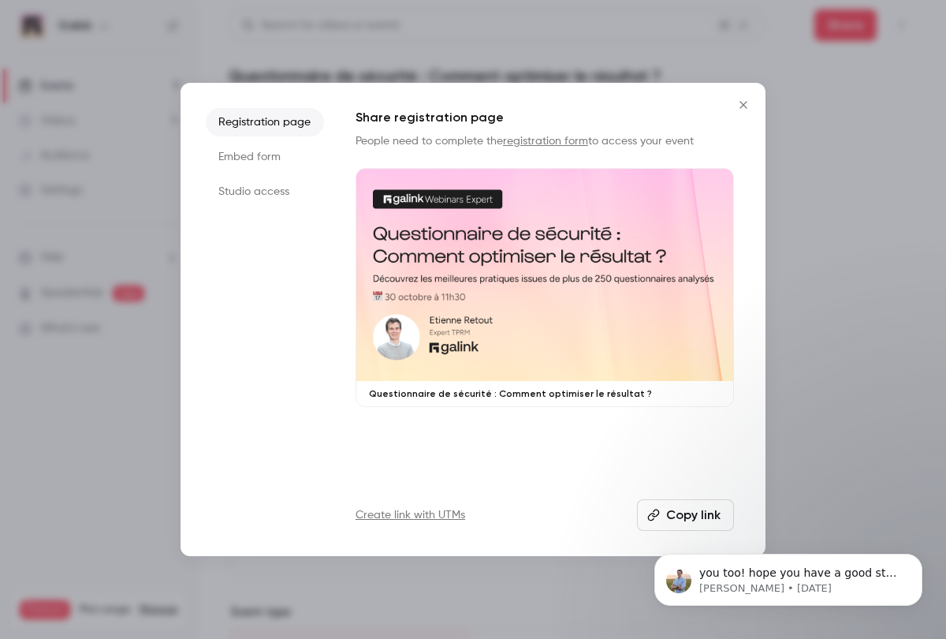
click at [677, 509] on button "Copy link" at bounding box center [685, 515] width 97 height 32
click at [744, 106] on icon "Close" at bounding box center [743, 104] width 7 height 7
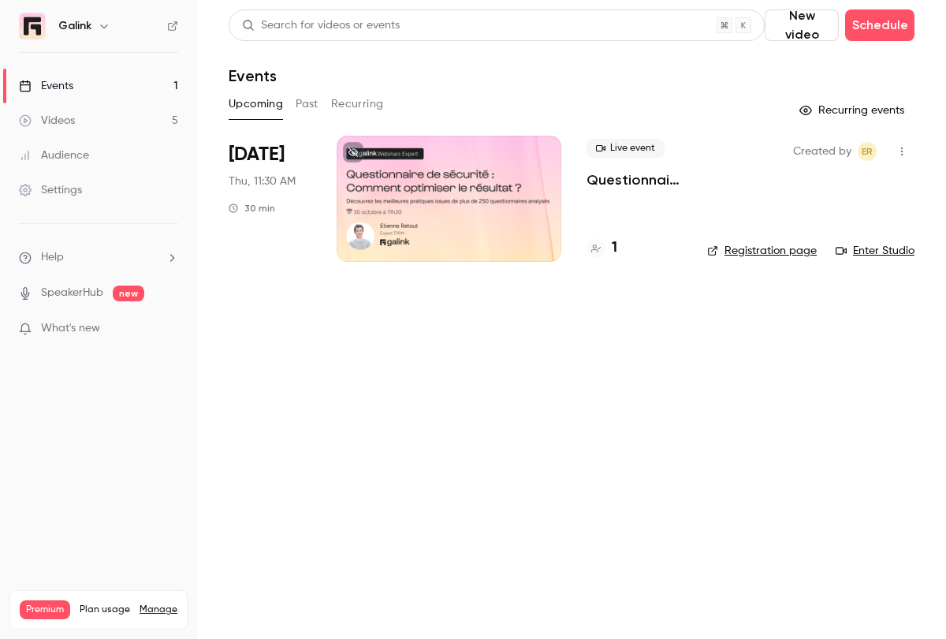
click at [50, 182] on div "Settings" at bounding box center [50, 190] width 63 height 16
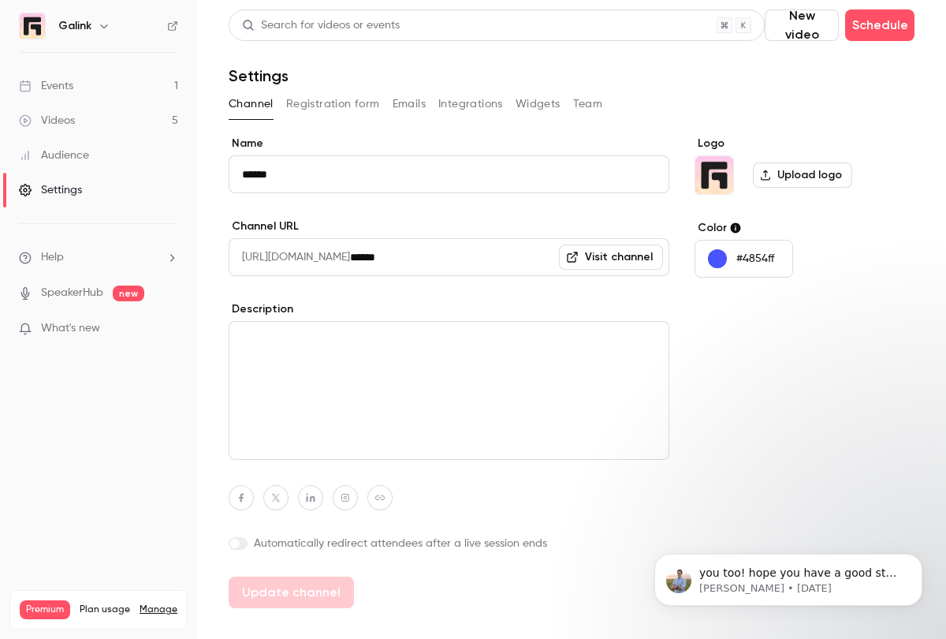
click at [336, 99] on button "Registration form" at bounding box center [333, 103] width 94 height 25
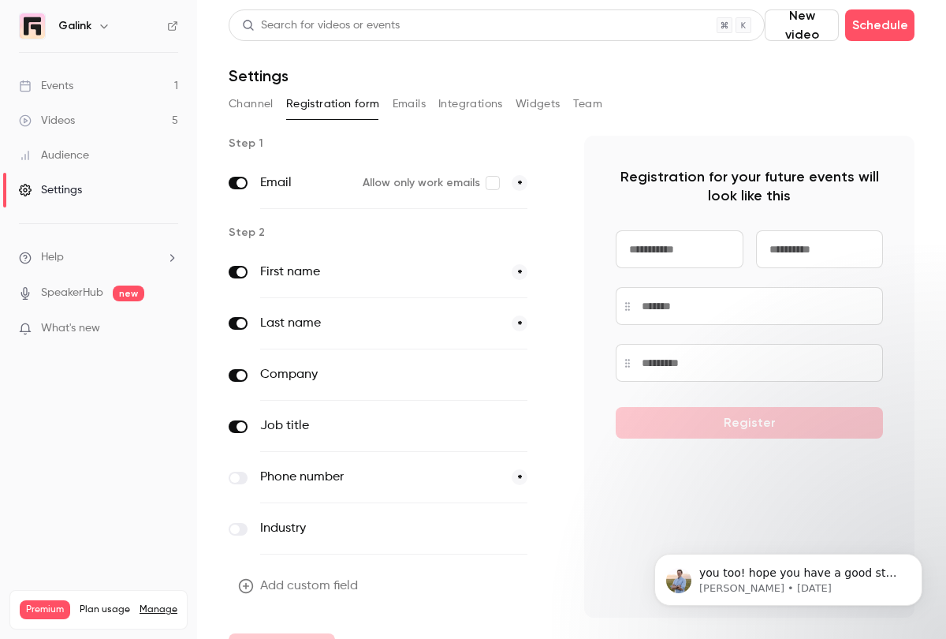
click at [479, 97] on button "Integrations" at bounding box center [470, 103] width 65 height 25
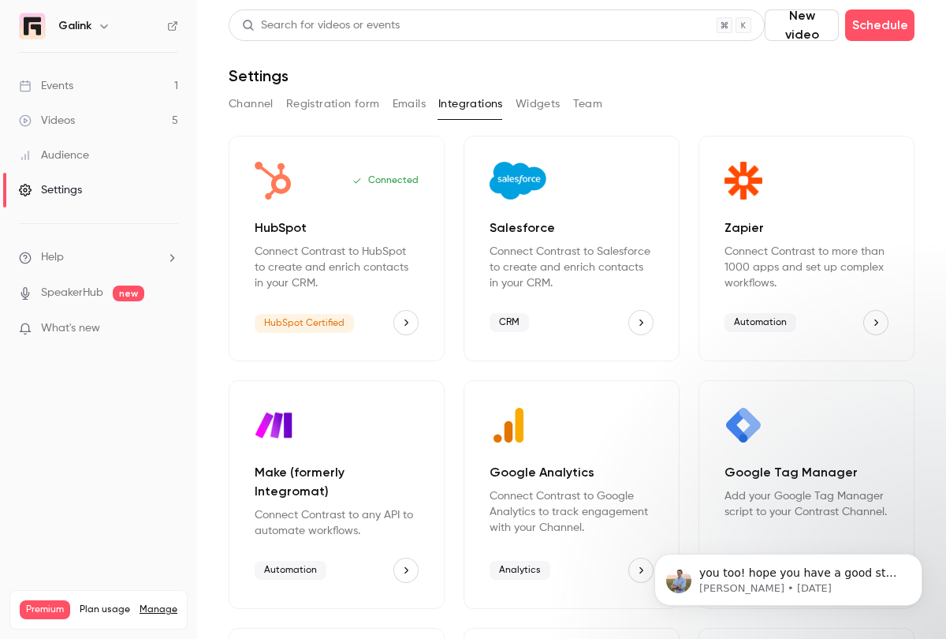
click at [405, 317] on icon "HubSpot" at bounding box center [406, 322] width 11 height 11
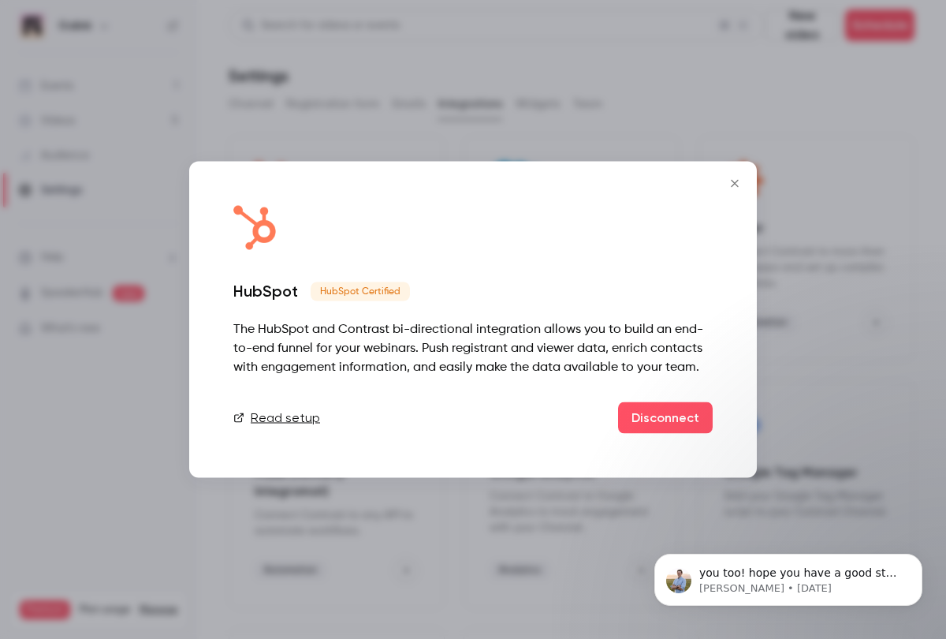
click at [736, 186] on icon "Close" at bounding box center [734, 183] width 19 height 13
